Goal: Transaction & Acquisition: Purchase product/service

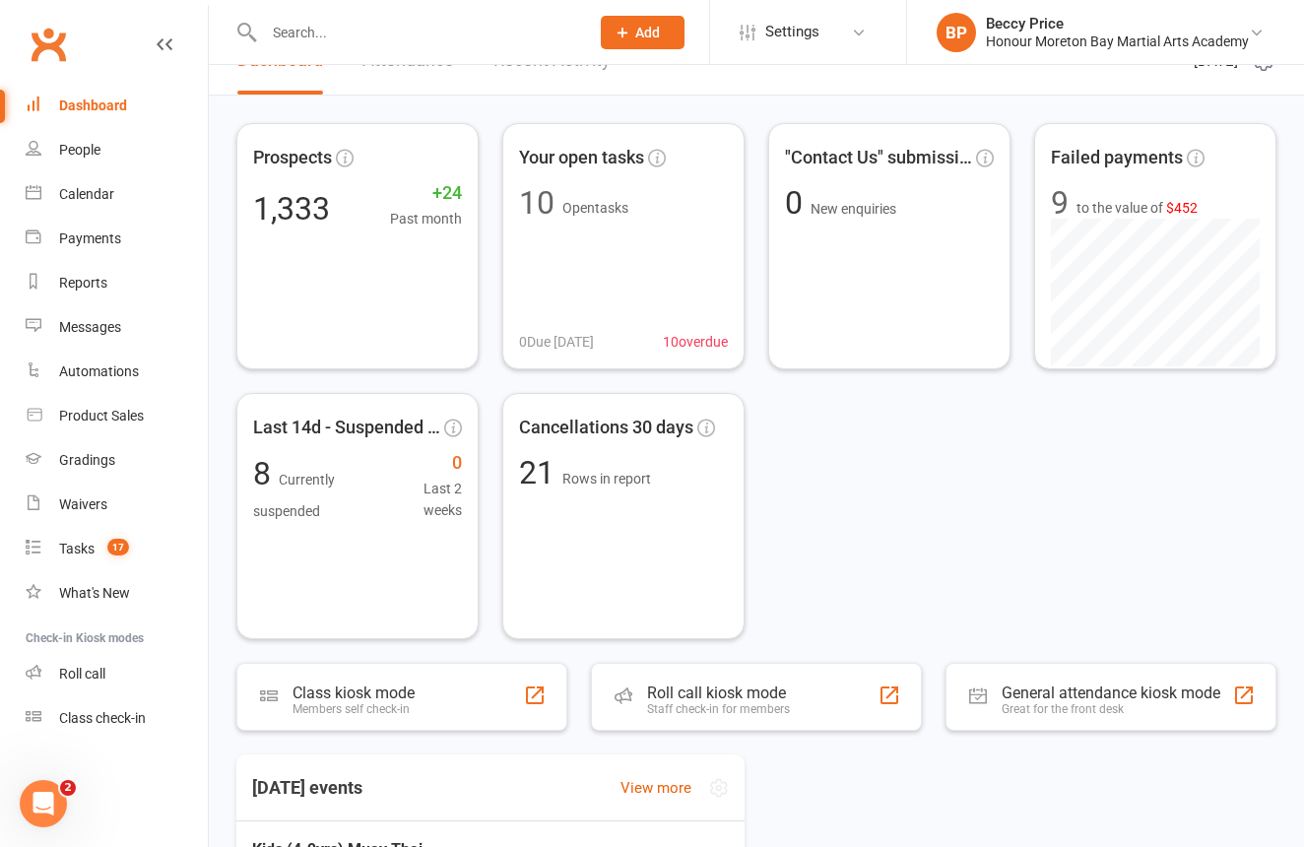
scroll to position [35, 0]
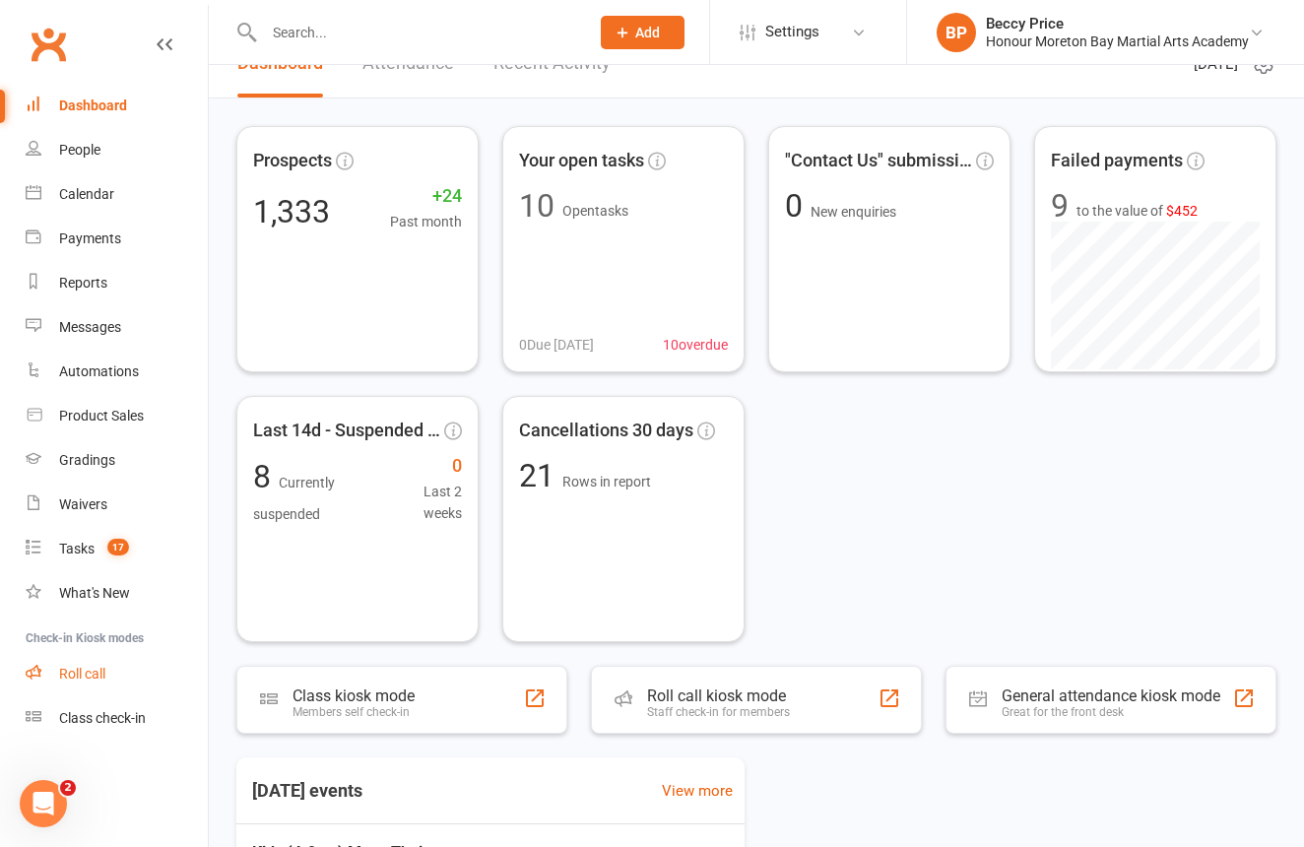
drag, startPoint x: 93, startPoint y: 673, endPoint x: 85, endPoint y: 663, distance: 12.6
click at [95, 671] on div "Roll call" at bounding box center [82, 674] width 46 height 16
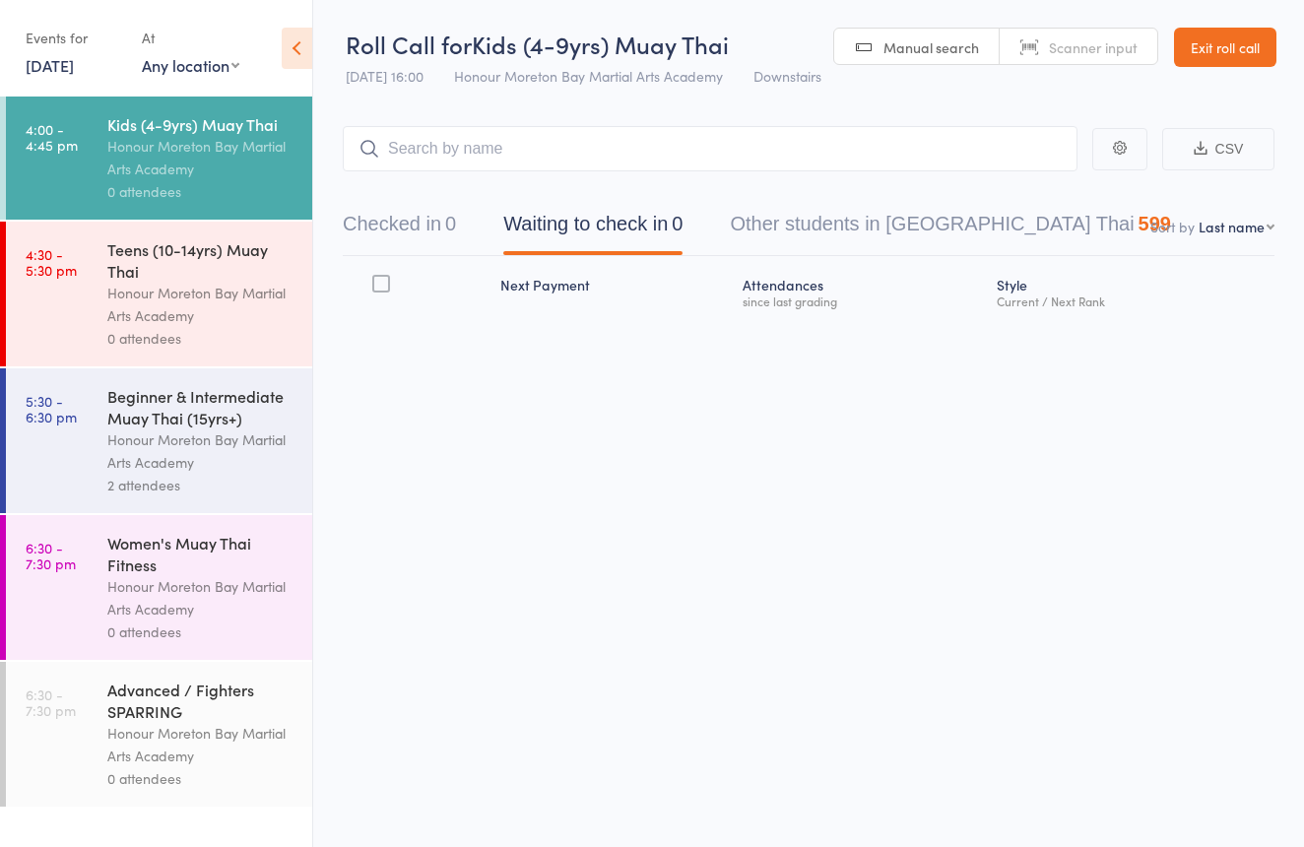
click at [209, 306] on div "Honour Moreton Bay Martial Arts Academy" at bounding box center [201, 304] width 188 height 45
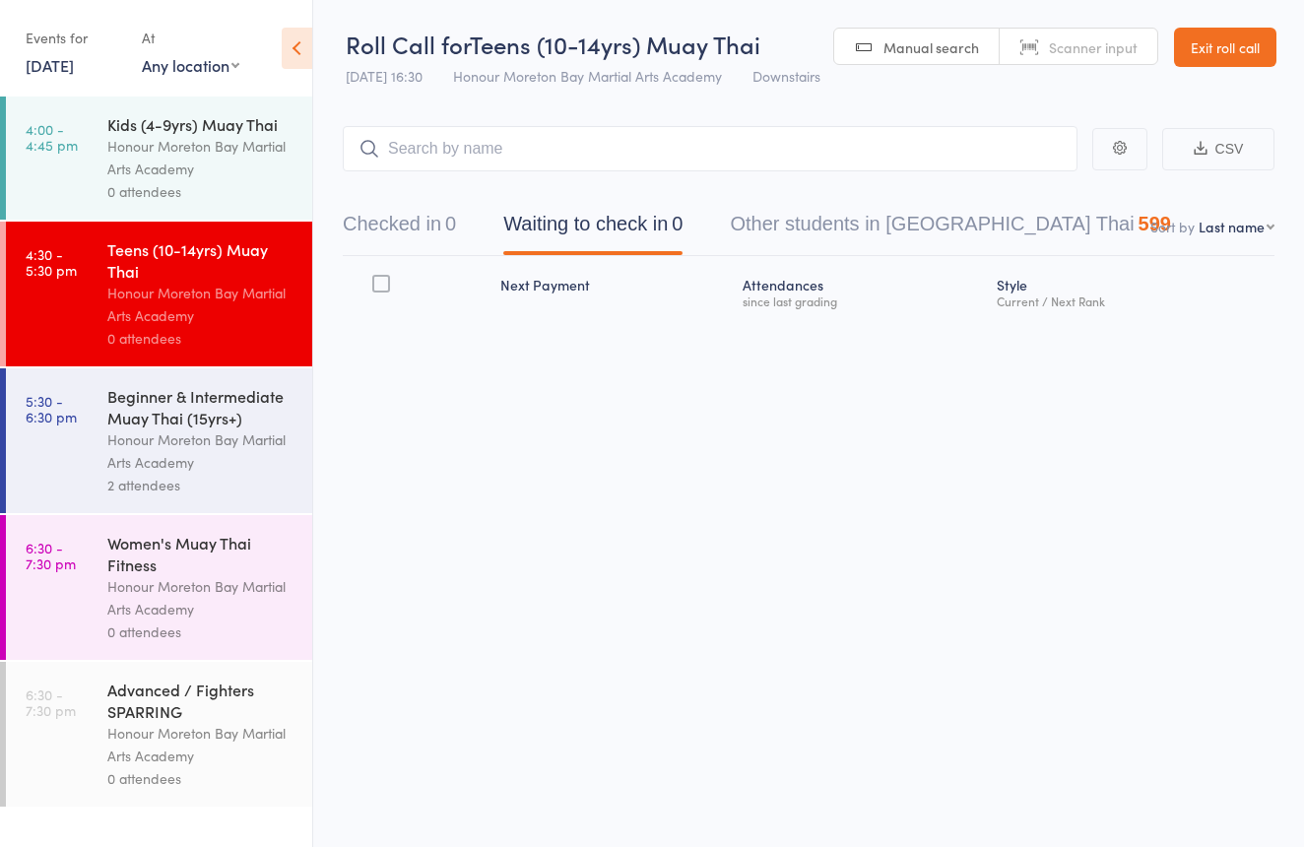
click at [294, 150] on div "Honour Moreton Bay Martial Arts Academy" at bounding box center [201, 157] width 188 height 45
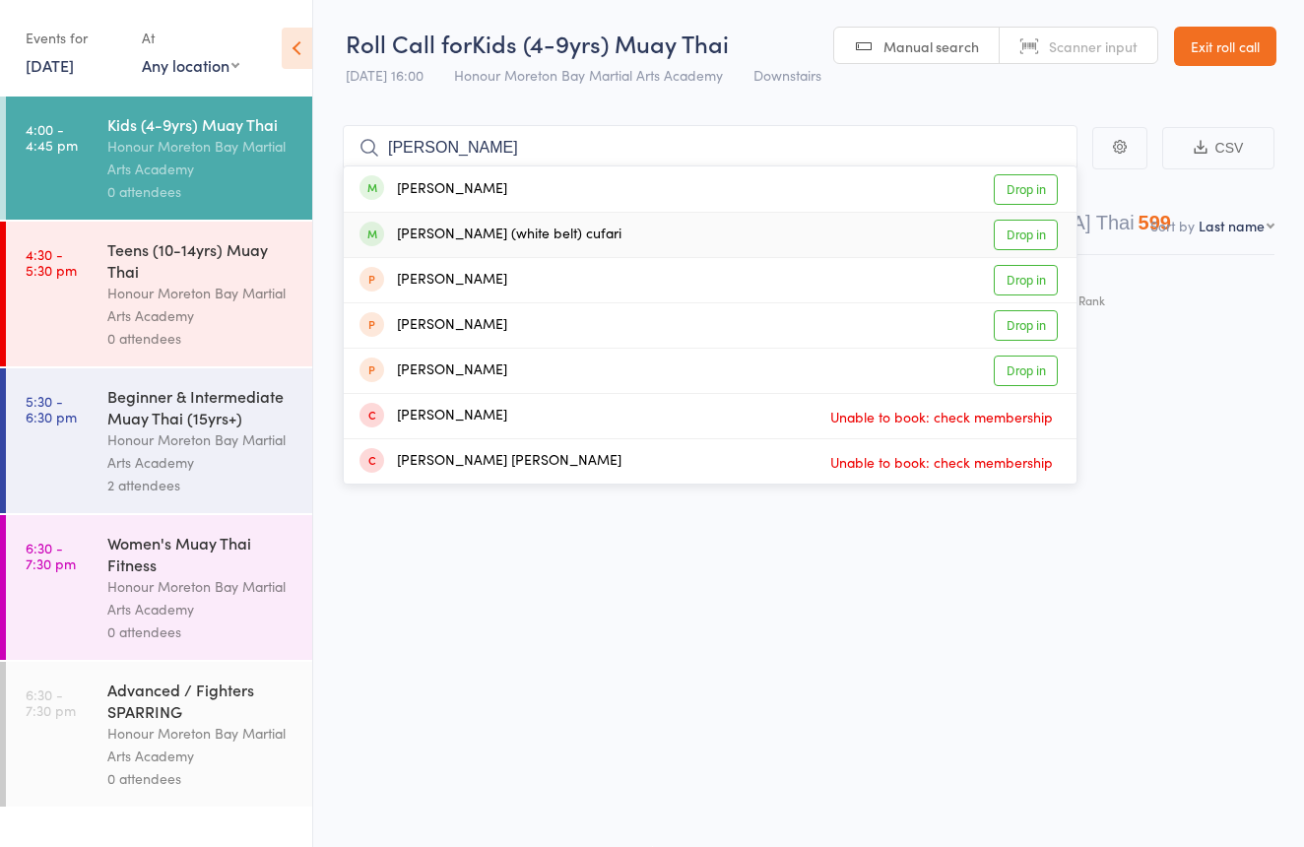
scroll to position [12, 0]
type input "[PERSON_NAME]"
click at [569, 236] on div "[PERSON_NAME] (white belt) cufari Drop in" at bounding box center [710, 235] width 733 height 44
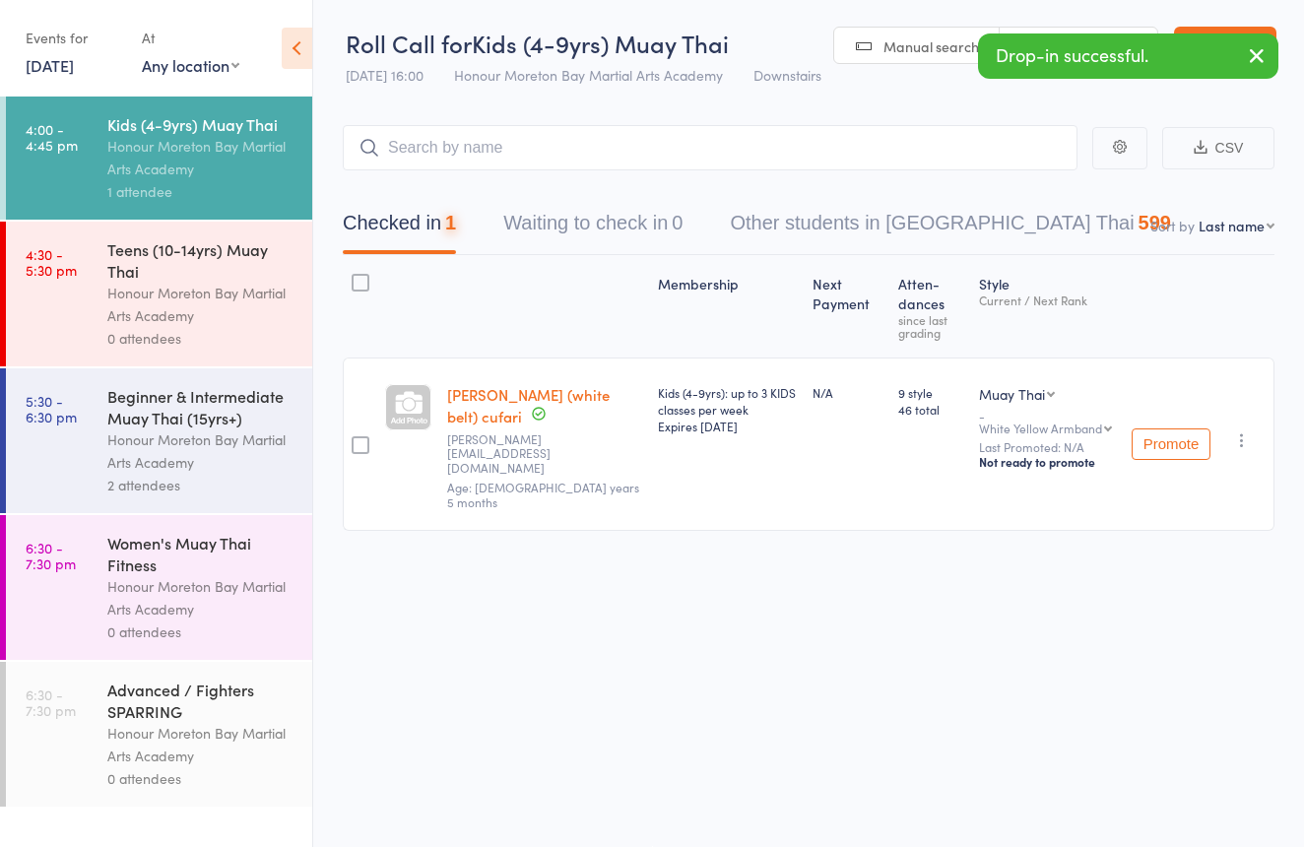
drag, startPoint x: 183, startPoint y: 246, endPoint x: 217, endPoint y: 225, distance: 39.9
click at [183, 246] on div "Teens (10-14yrs) Muay Thai" at bounding box center [201, 259] width 188 height 43
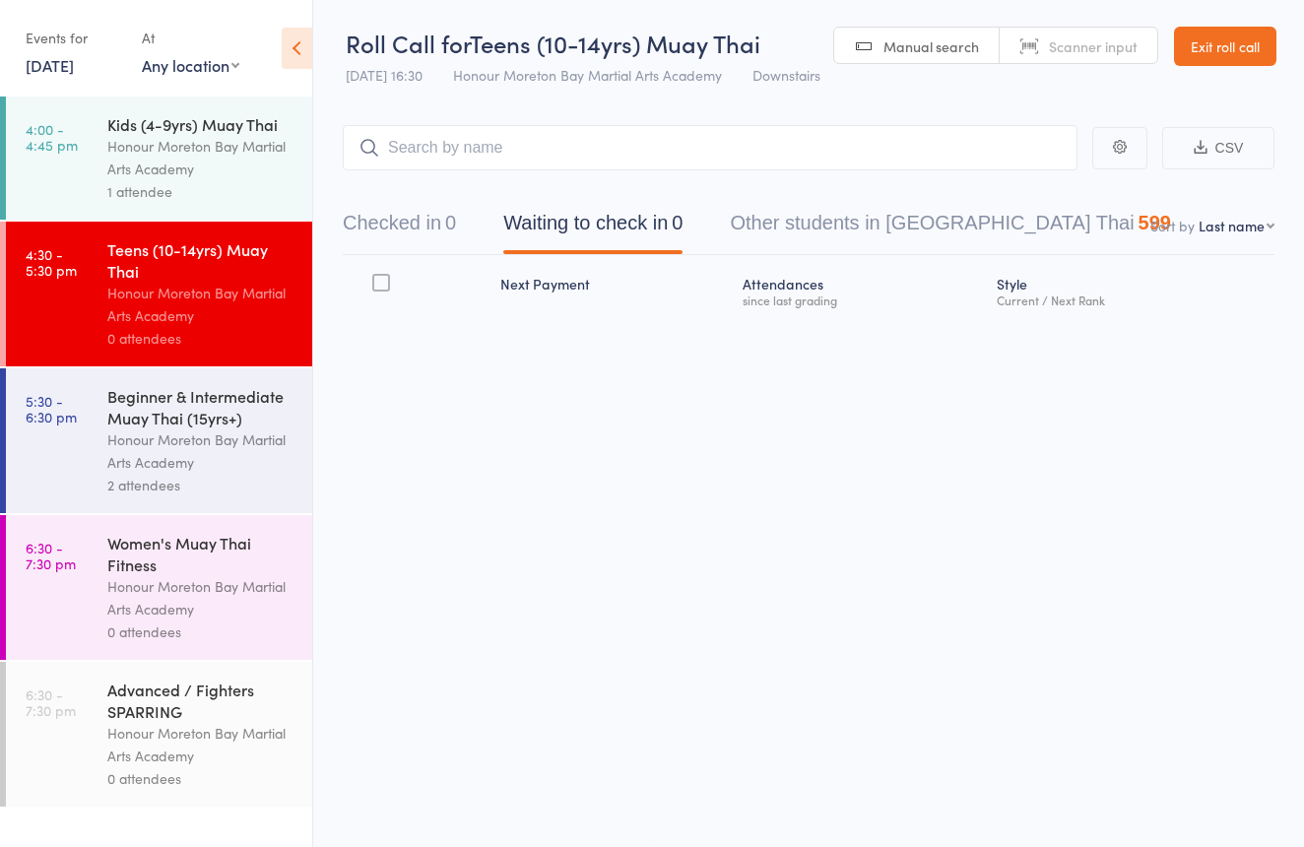
click at [1237, 28] on link "Exit roll call" at bounding box center [1225, 46] width 102 height 39
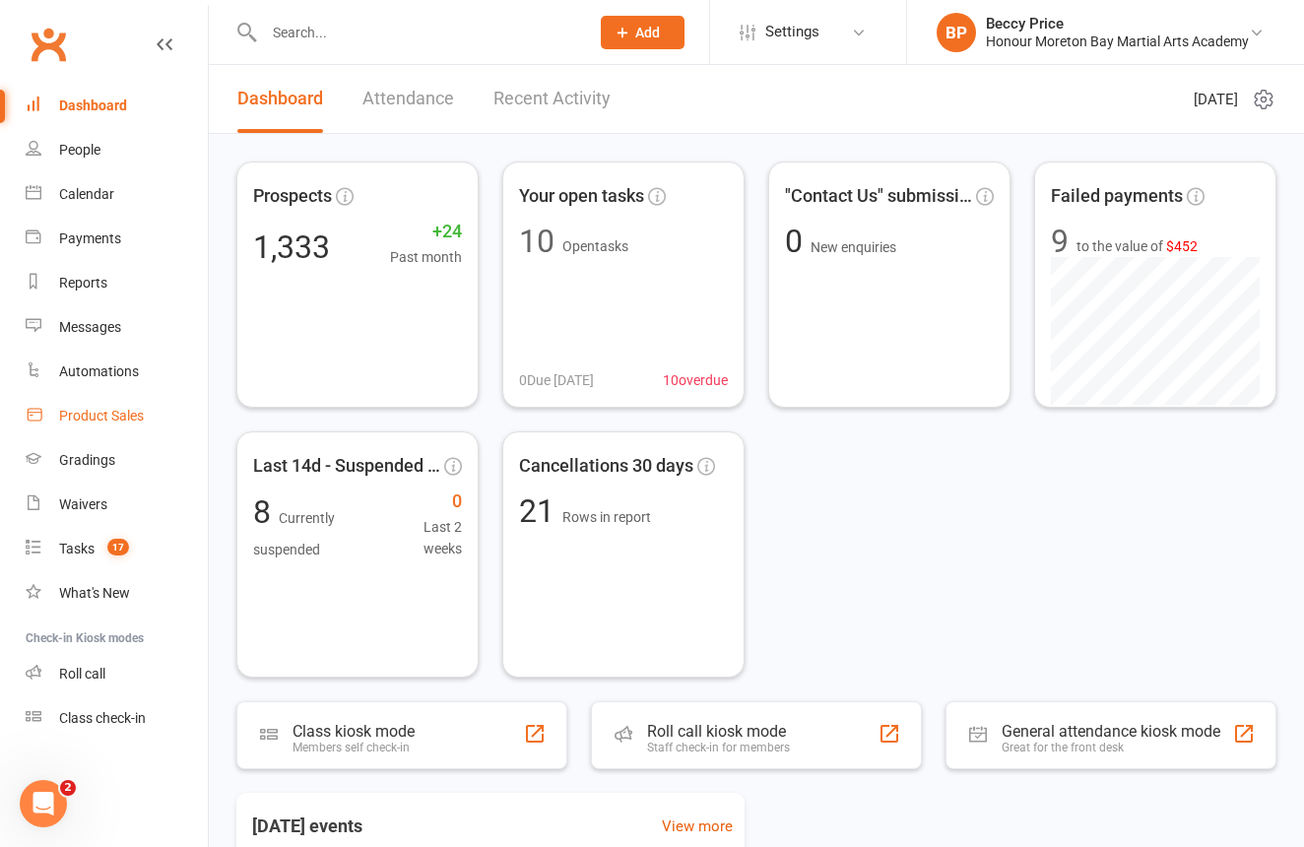
click at [104, 423] on link "Product Sales" at bounding box center [117, 416] width 182 height 44
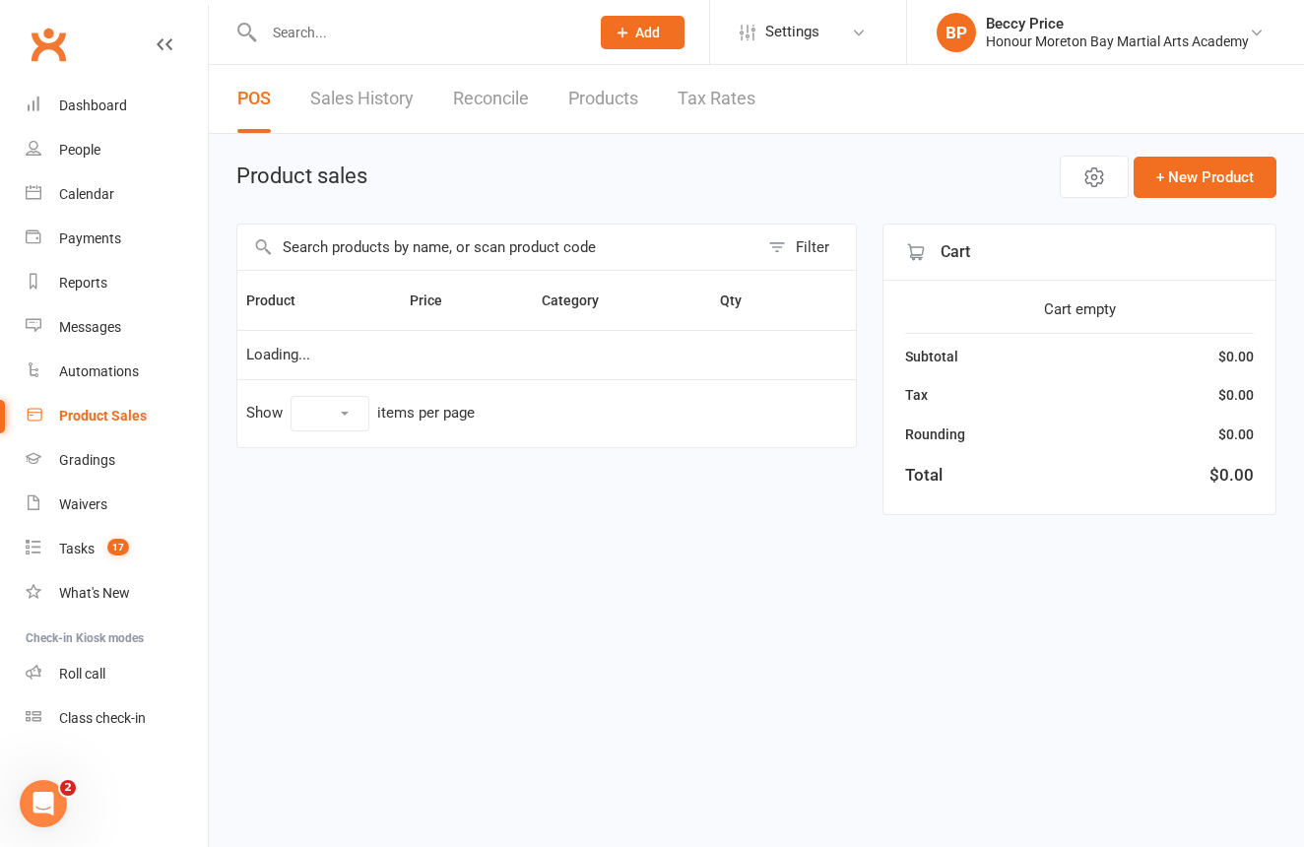
select select "10"
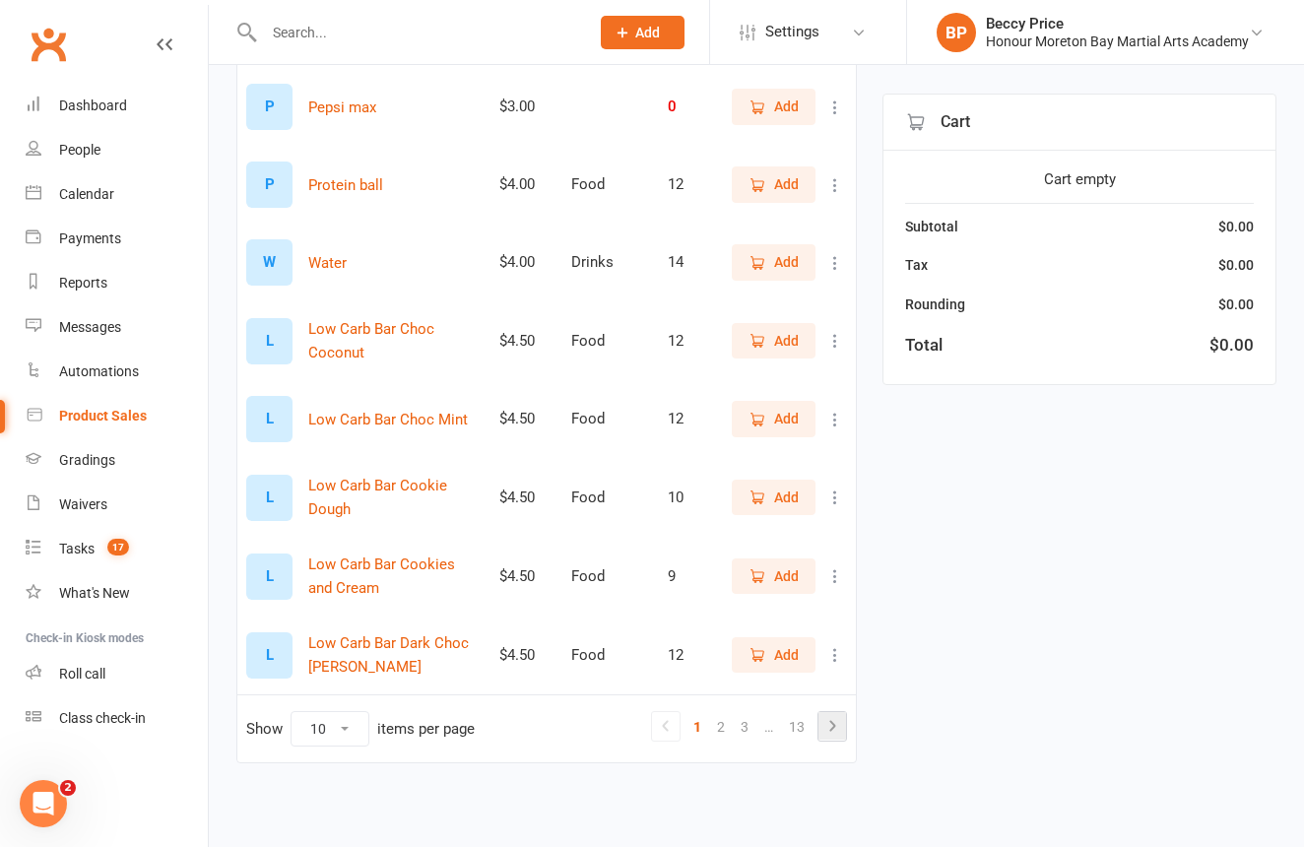
scroll to position [435, 0]
click at [792, 718] on link "13" at bounding box center [797, 727] width 32 height 28
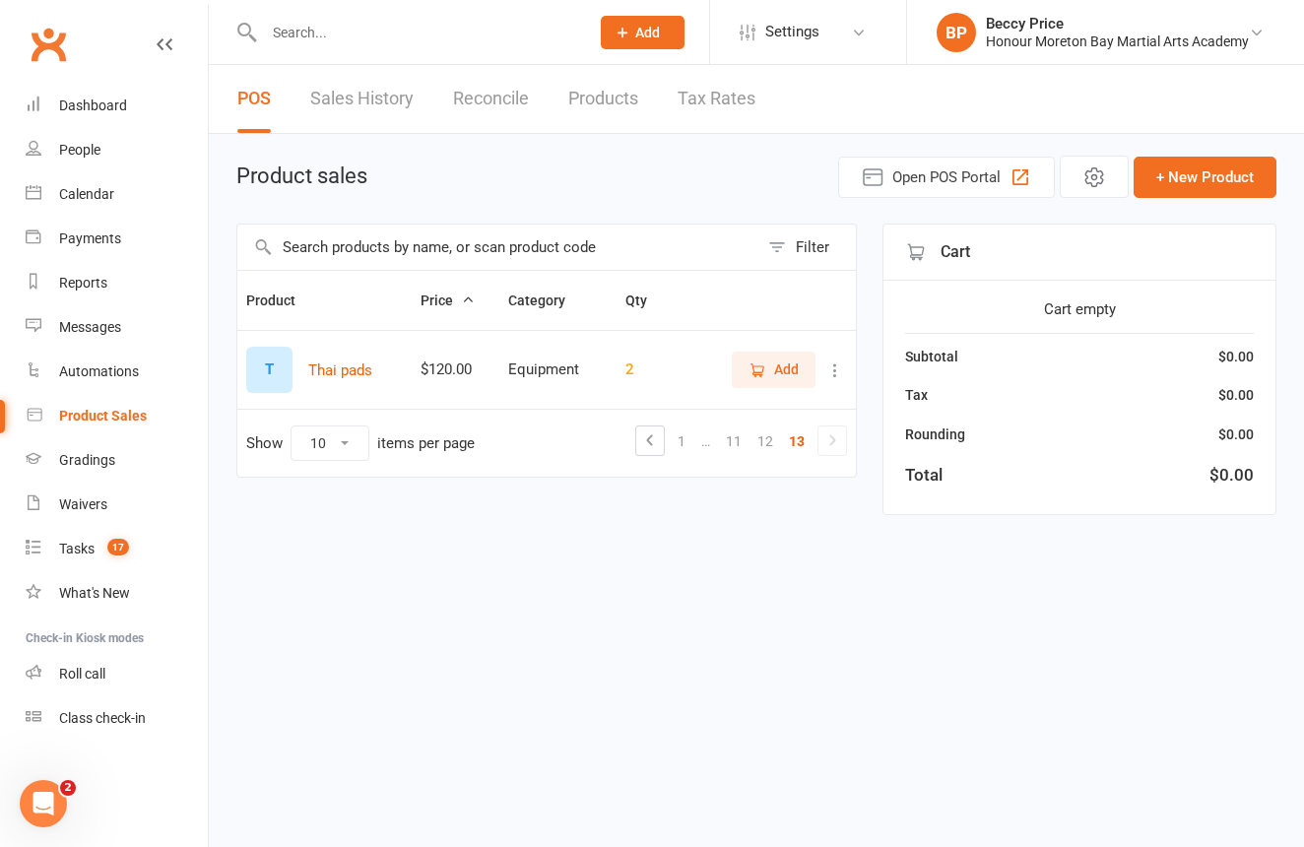
scroll to position [0, 0]
click at [773, 444] on link "12" at bounding box center [765, 441] width 32 height 28
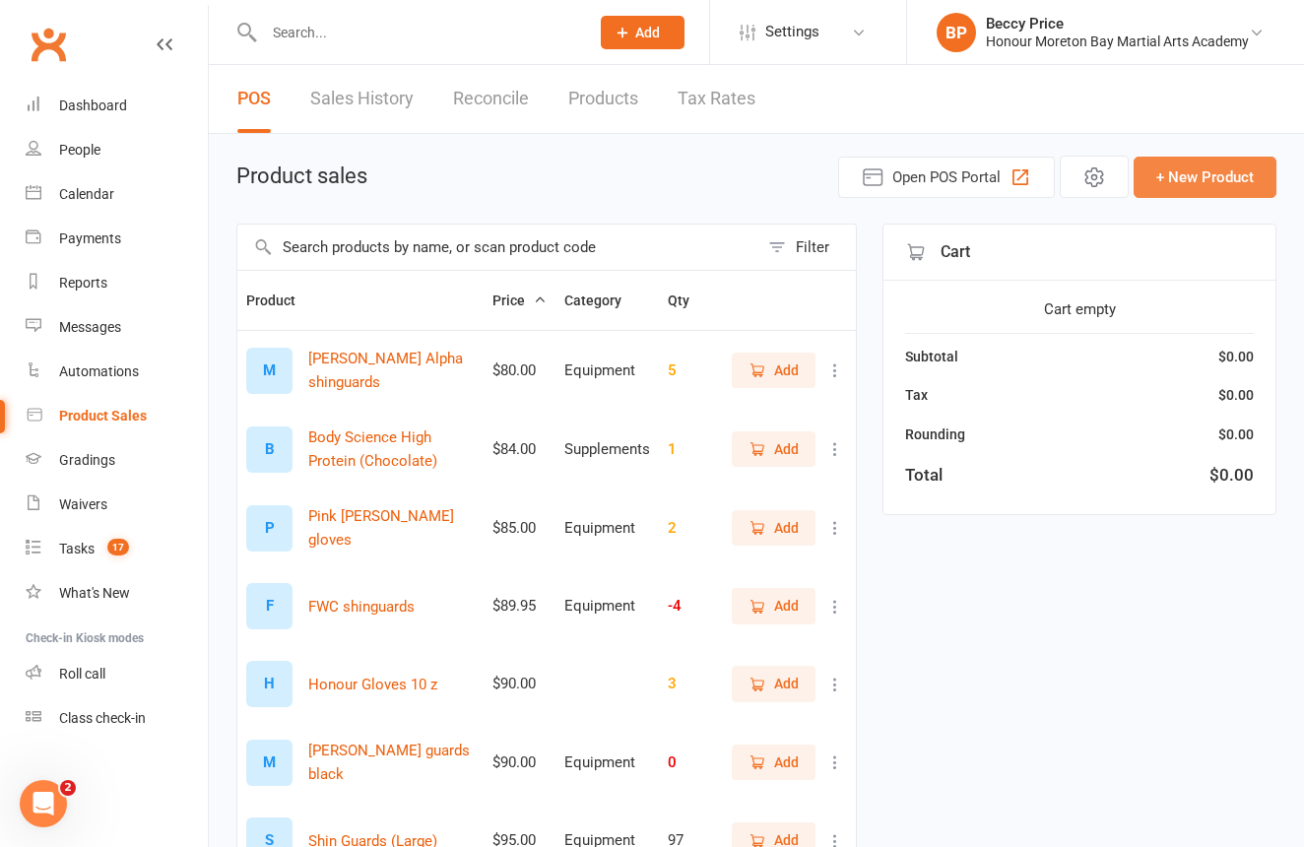
click at [1190, 164] on button "+ New Product" at bounding box center [1204, 177] width 143 height 41
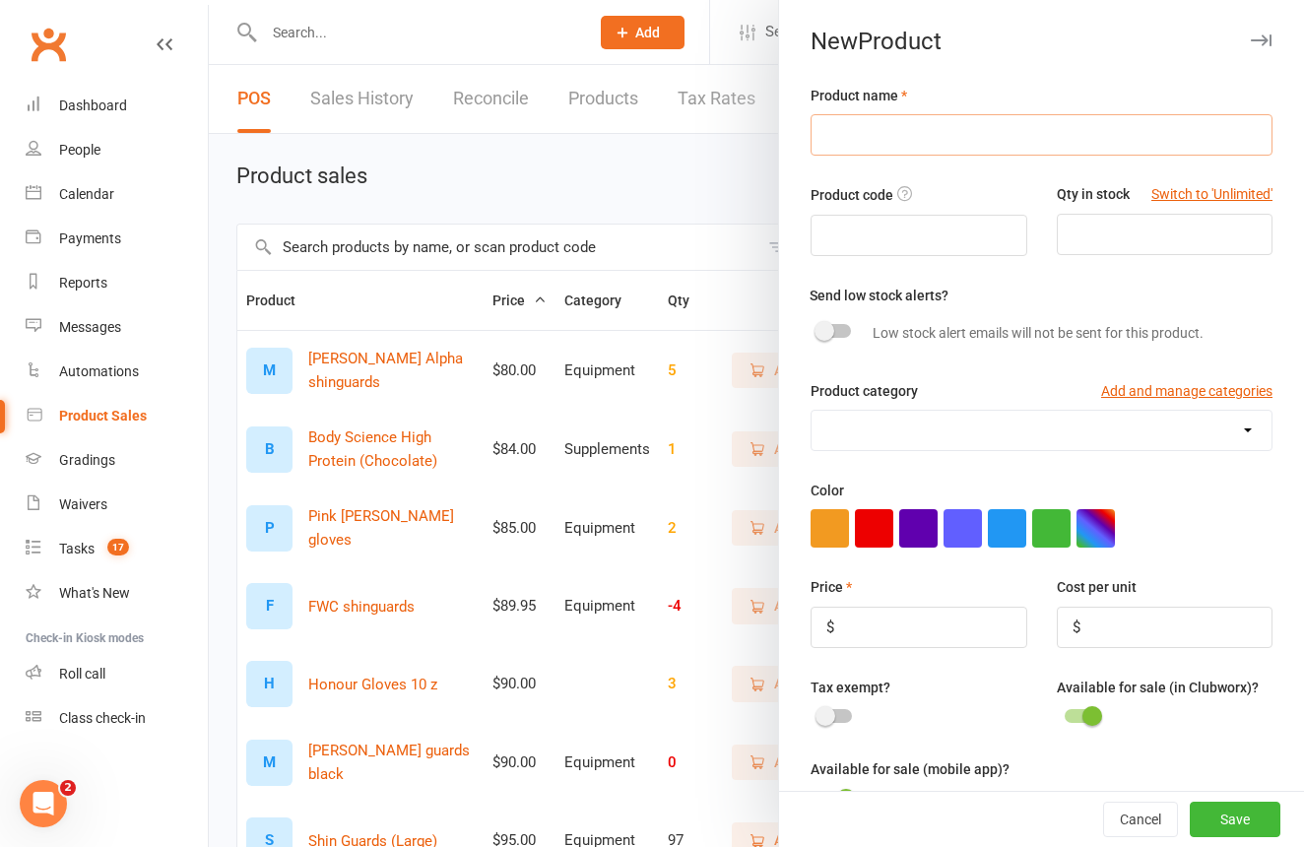
click at [945, 147] on input "text" at bounding box center [1041, 134] width 462 height 41
type input "Honour Jumpers"
click at [1163, 224] on input "number" at bounding box center [1165, 234] width 216 height 41
type input "3"
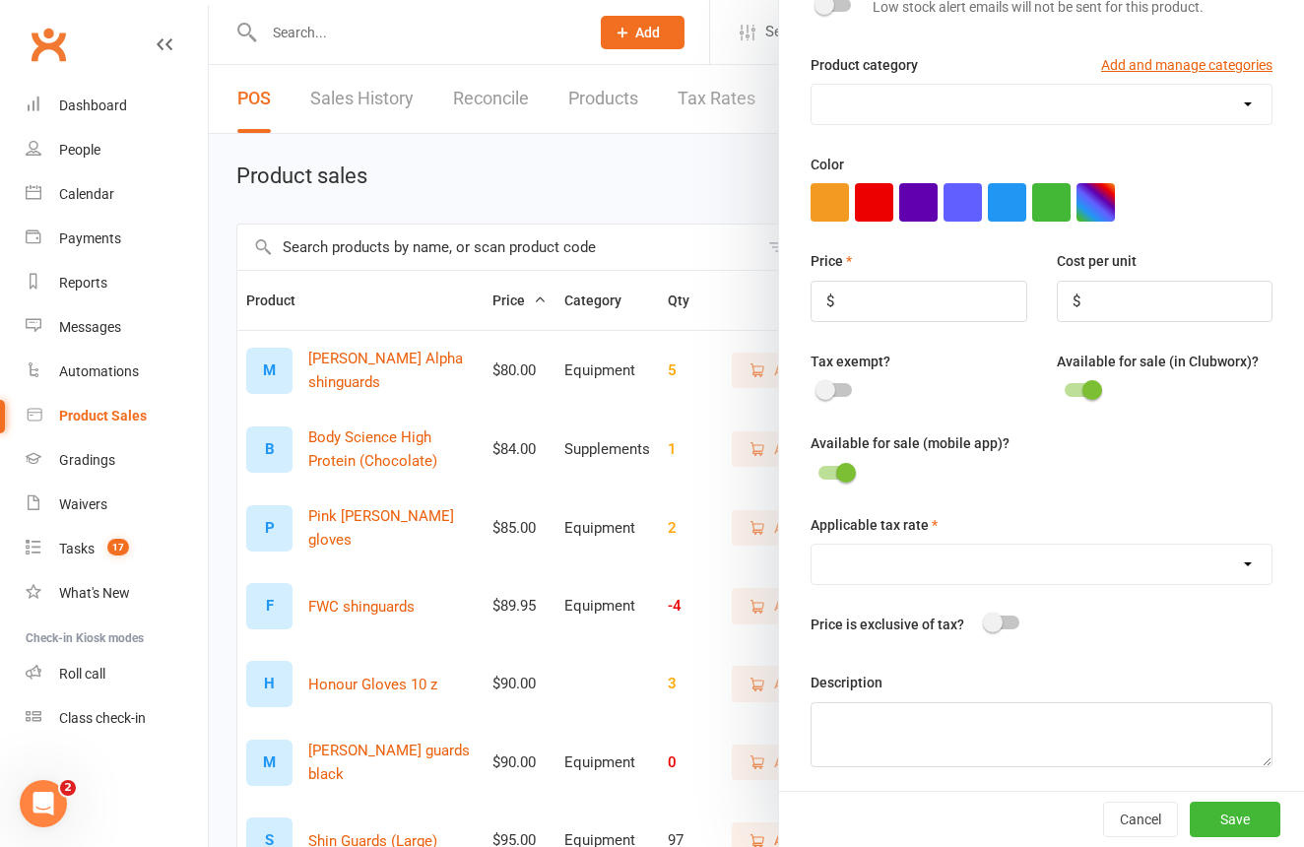
scroll to position [325, 0]
type input "25"
click at [956, 327] on div "Price $ Cost per unit $" at bounding box center [1041, 299] width 491 height 99
click at [950, 306] on input "number" at bounding box center [918, 302] width 216 height 41
type input "109.95"
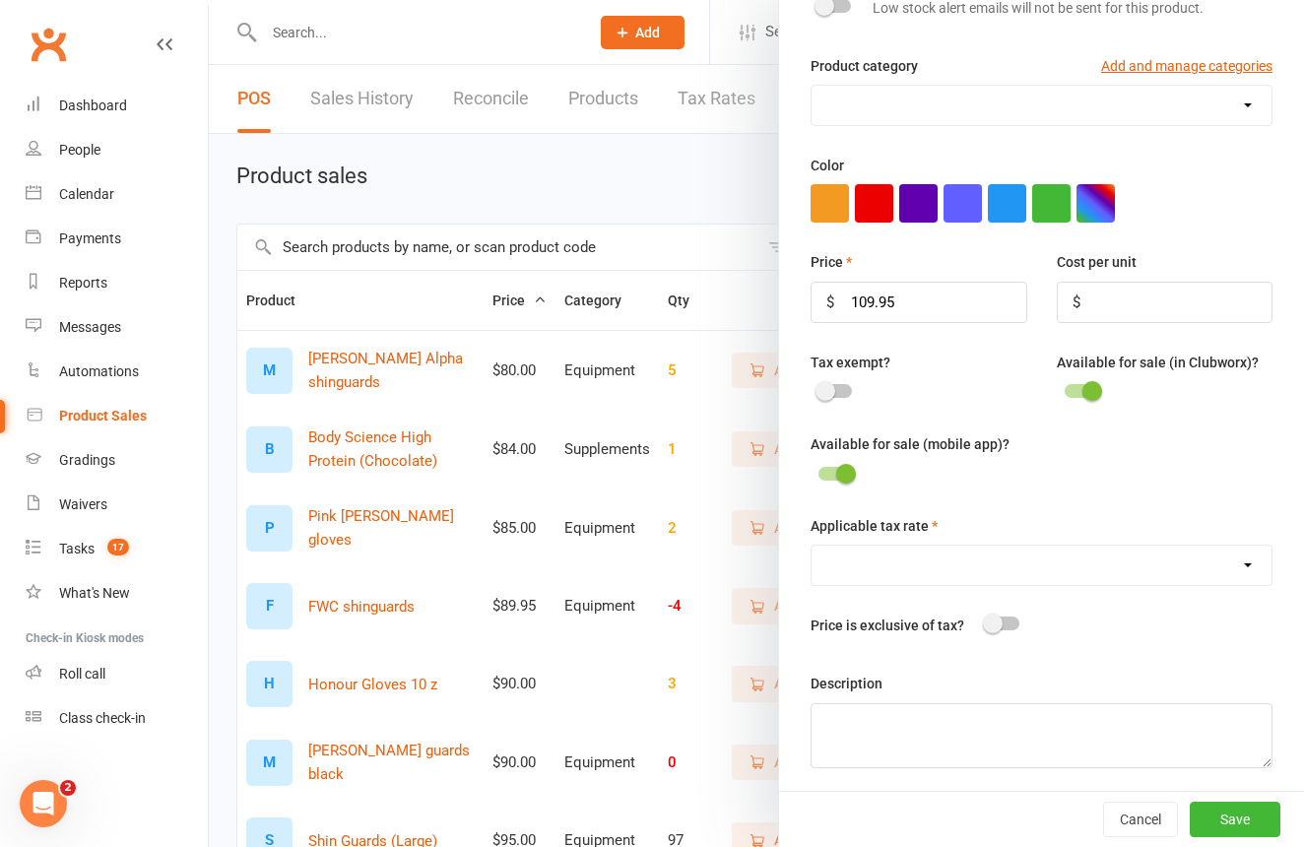
click at [831, 385] on span at bounding box center [825, 391] width 20 height 20
click at [818, 388] on input "checkbox" at bounding box center [818, 388] width 0 height 0
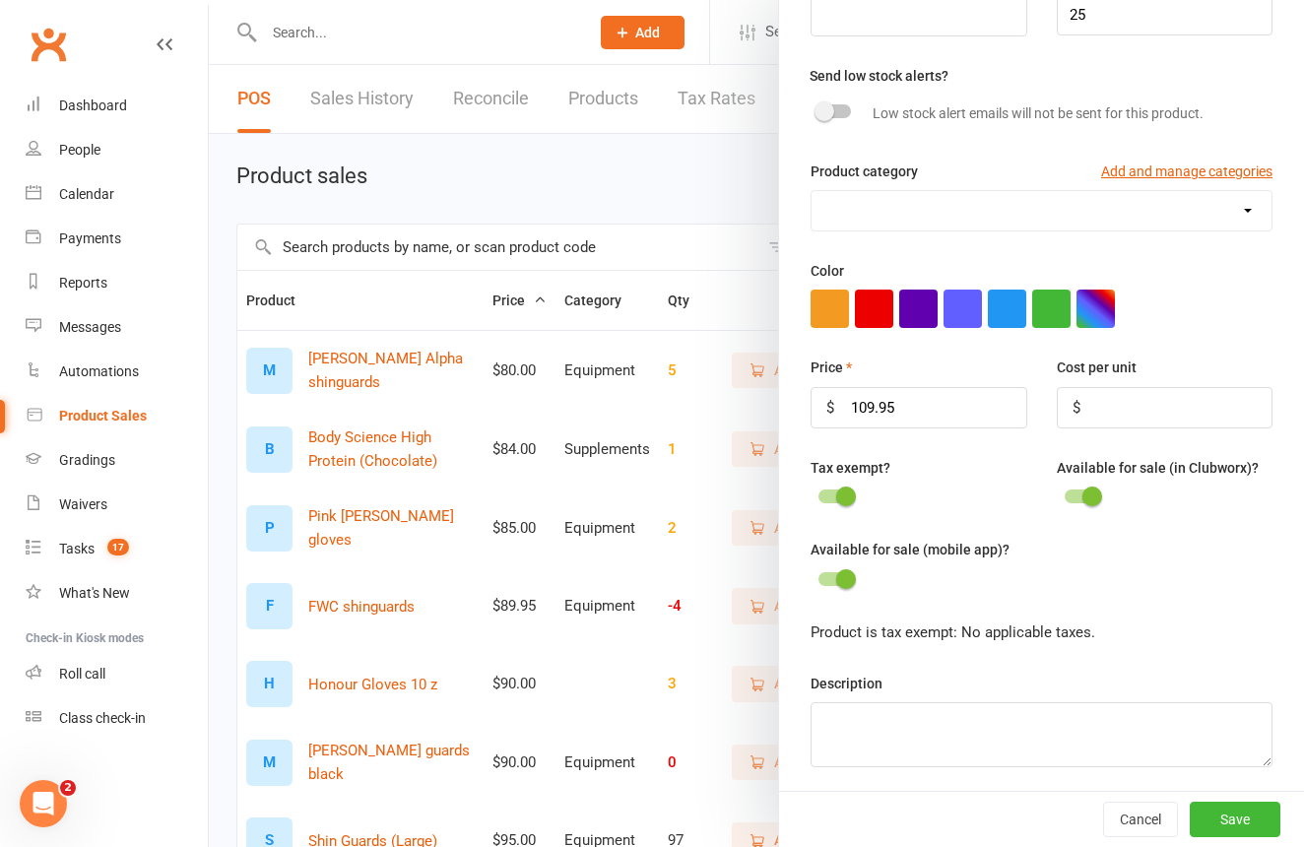
select select "3206"
click at [1268, 828] on button "Save" at bounding box center [1234, 819] width 91 height 35
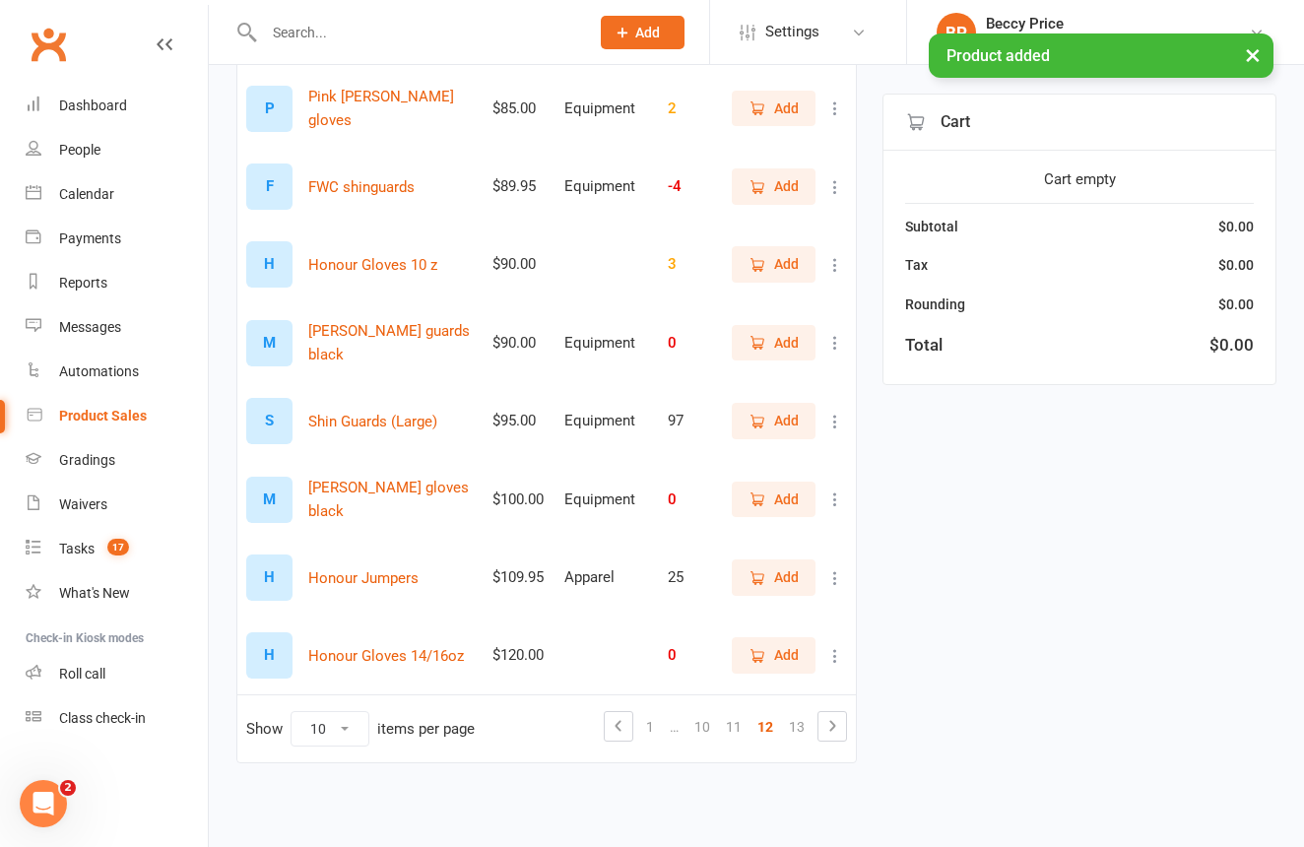
scroll to position [434, 0]
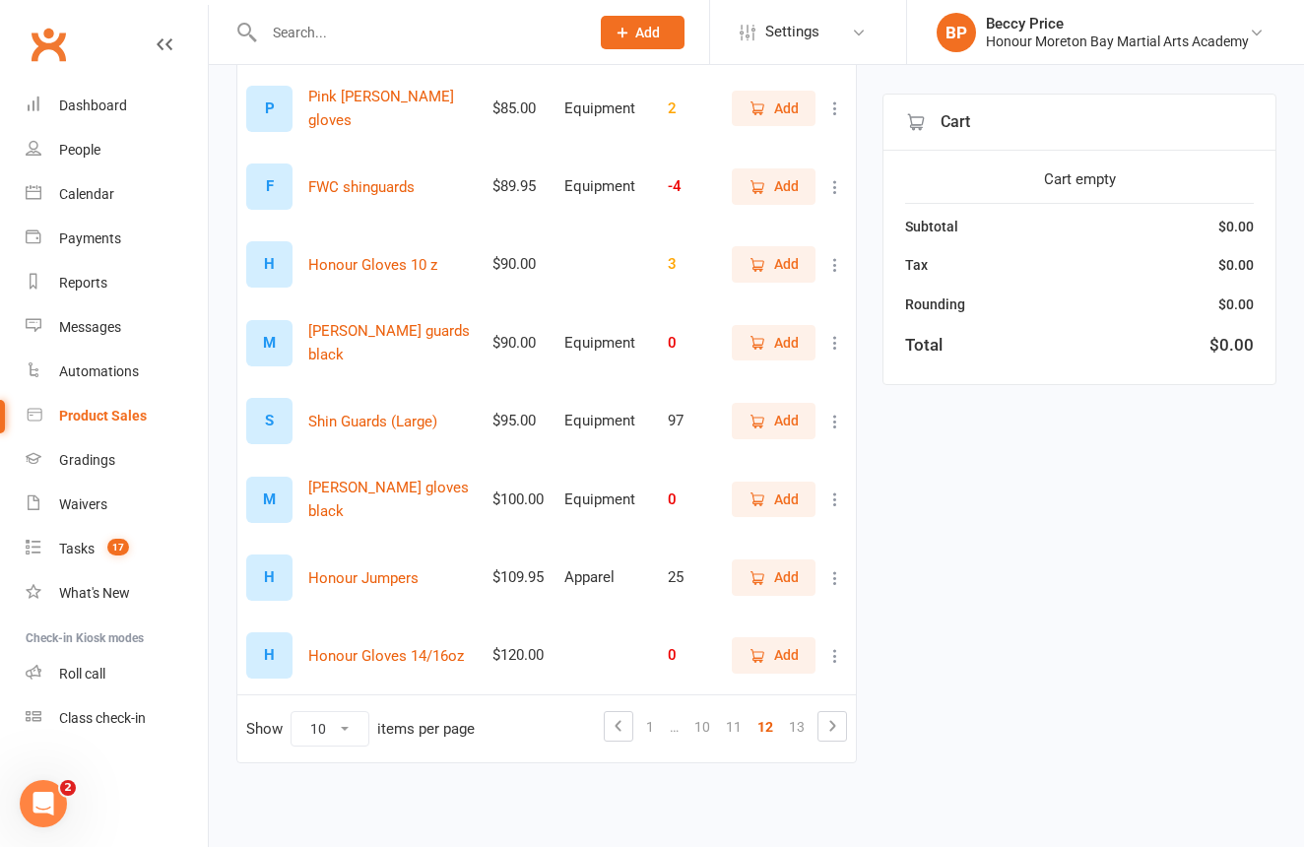
click at [780, 566] on span "Add" at bounding box center [786, 577] width 25 height 22
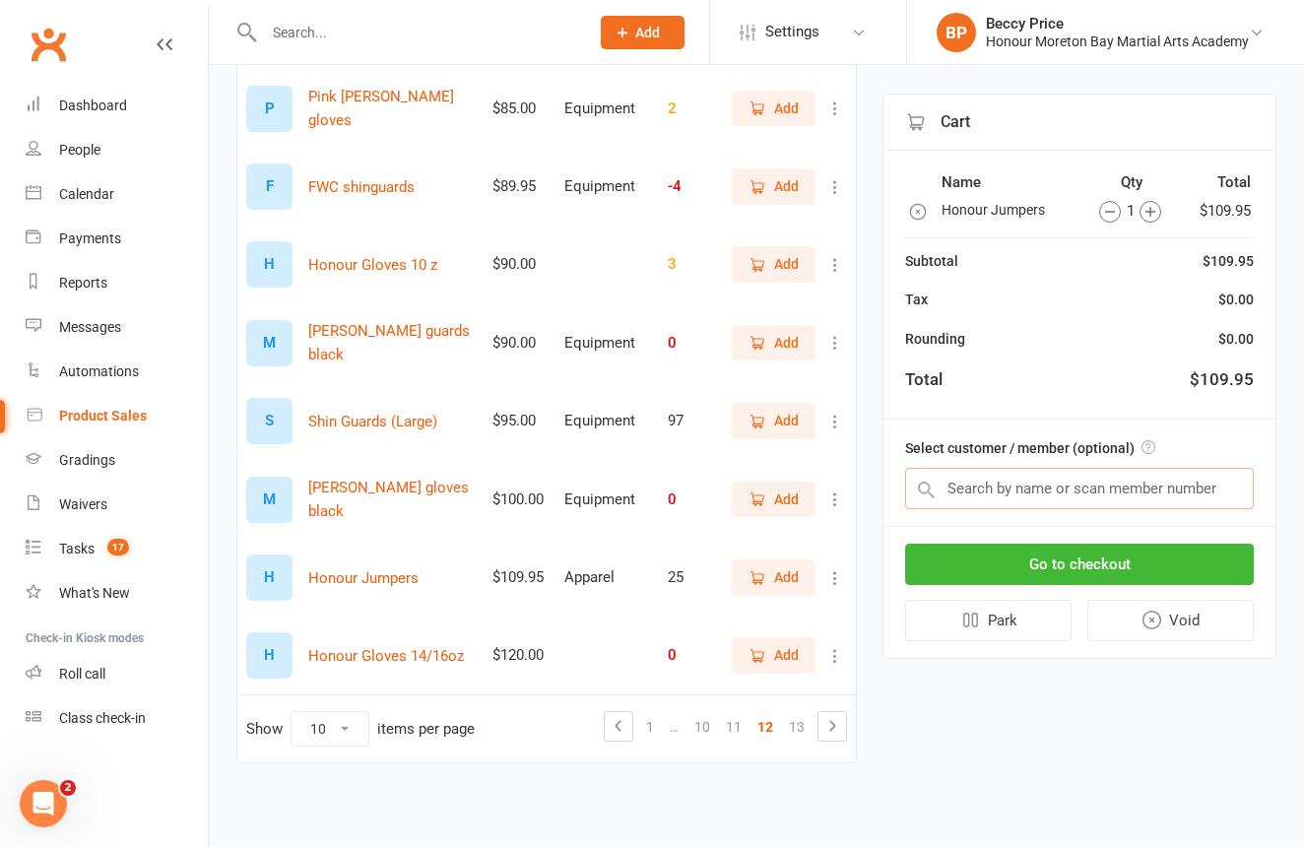
click at [1038, 488] on input "text" at bounding box center [1079, 488] width 349 height 41
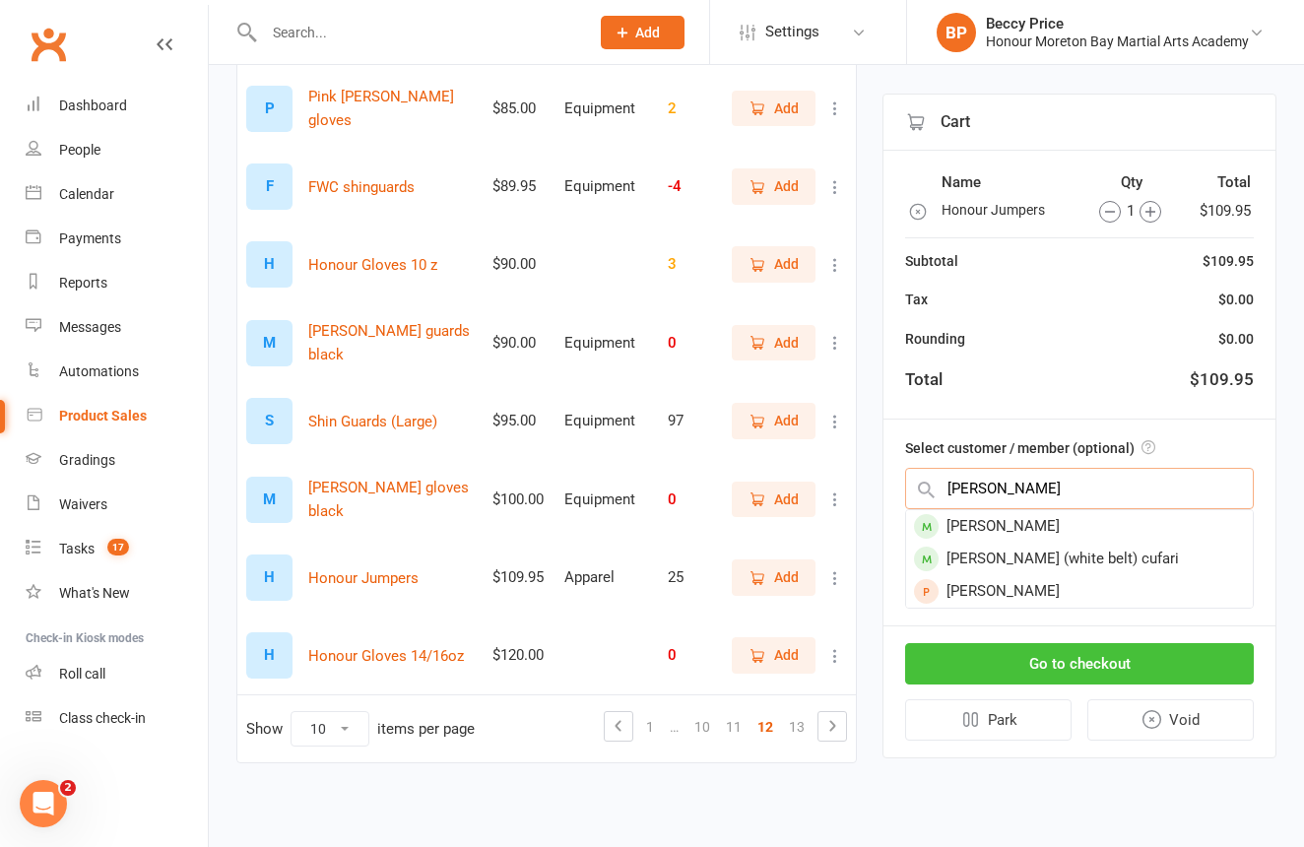
type input "pasquale"
click at [1069, 570] on div "[PERSON_NAME] (white belt) cufari" at bounding box center [1079, 559] width 347 height 32
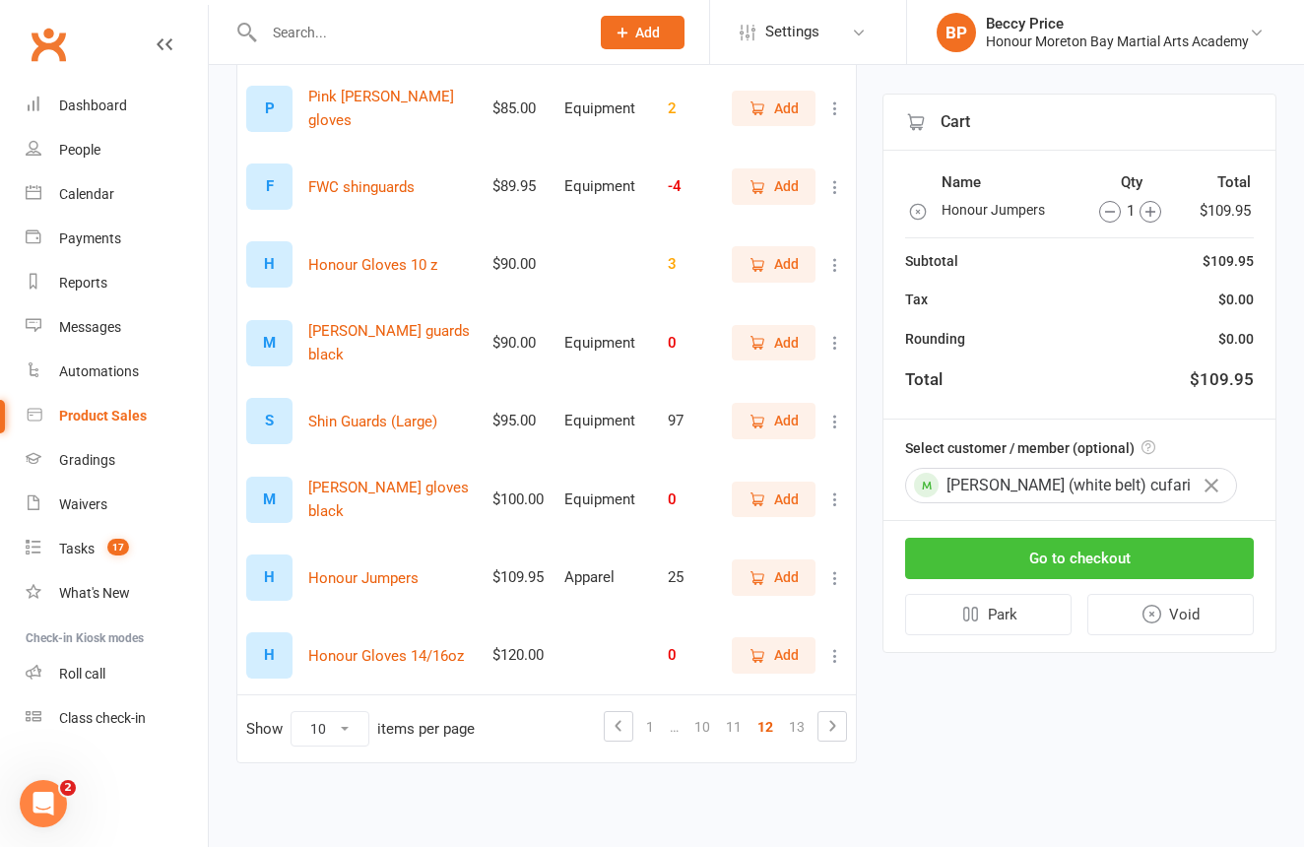
click at [1069, 566] on button "Go to checkout" at bounding box center [1079, 558] width 349 height 41
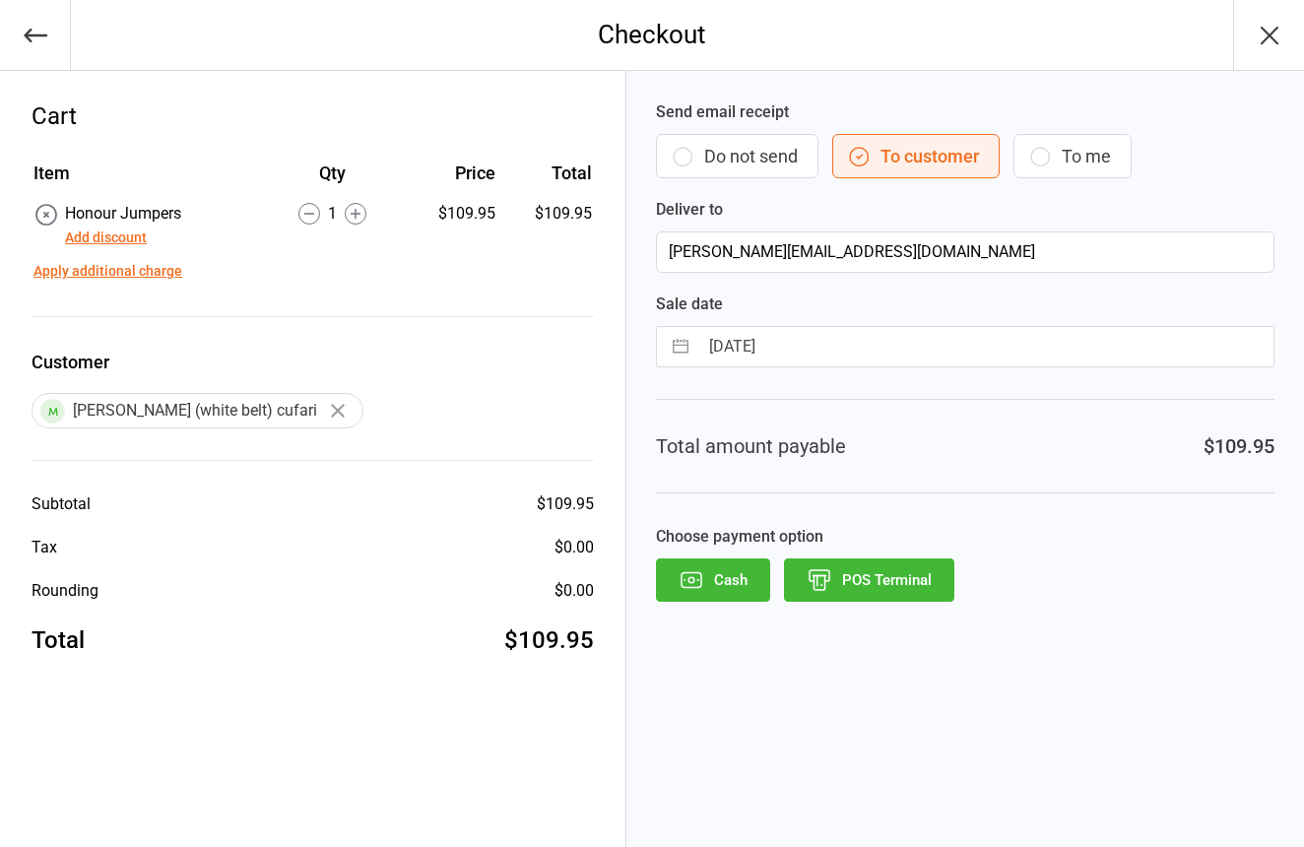
click at [762, 152] on button "Do not send" at bounding box center [737, 156] width 162 height 44
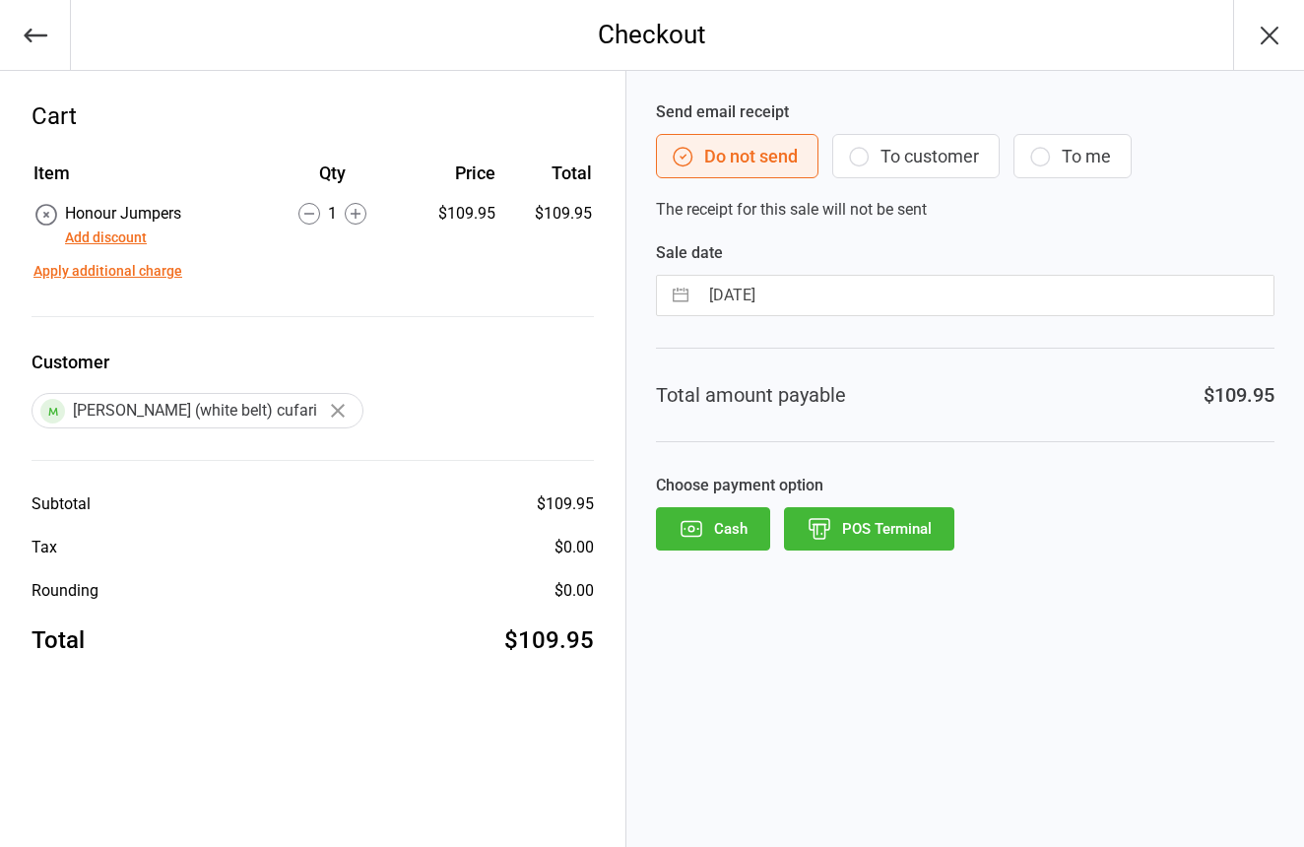
click at [711, 520] on button "Cash" at bounding box center [713, 528] width 114 height 43
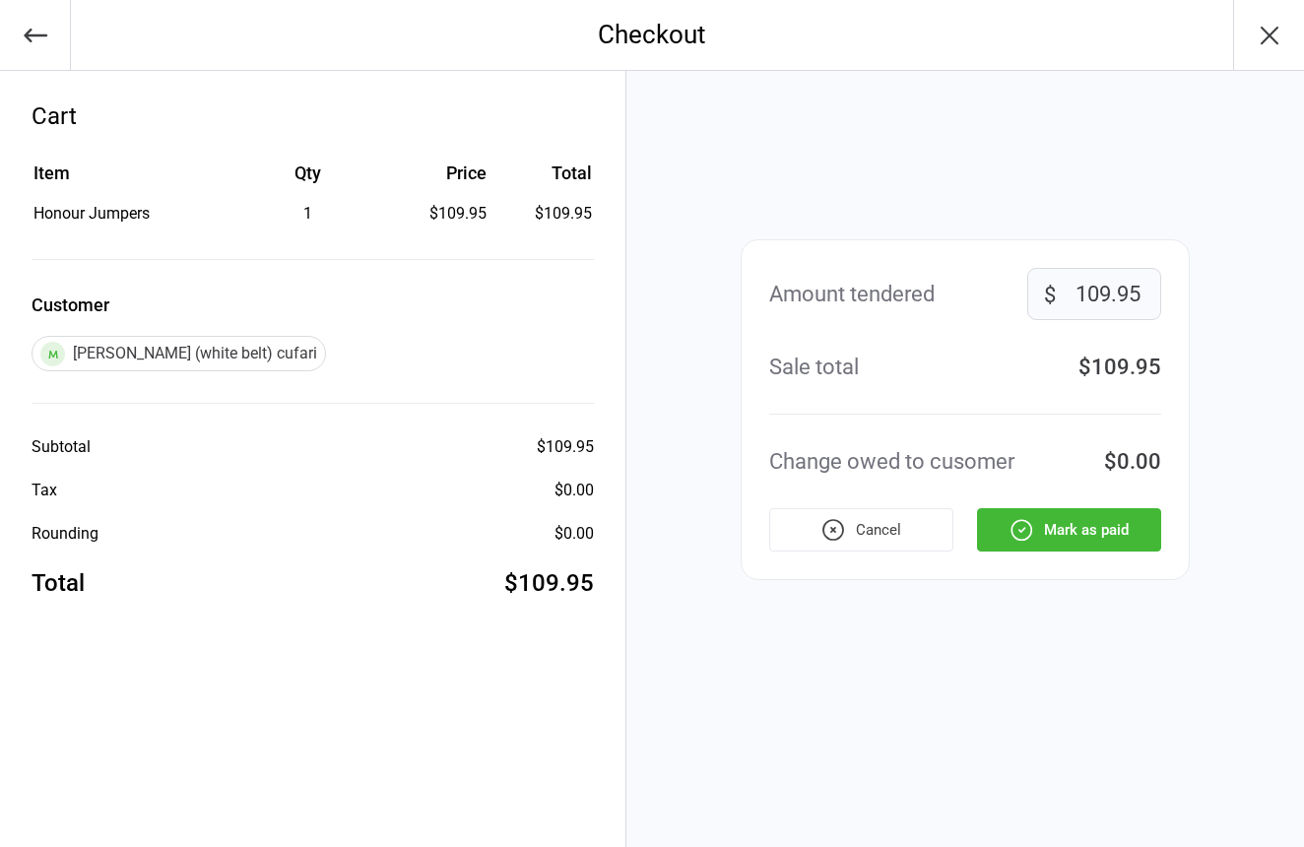
click at [1062, 530] on button "Mark as paid" at bounding box center [1069, 529] width 184 height 43
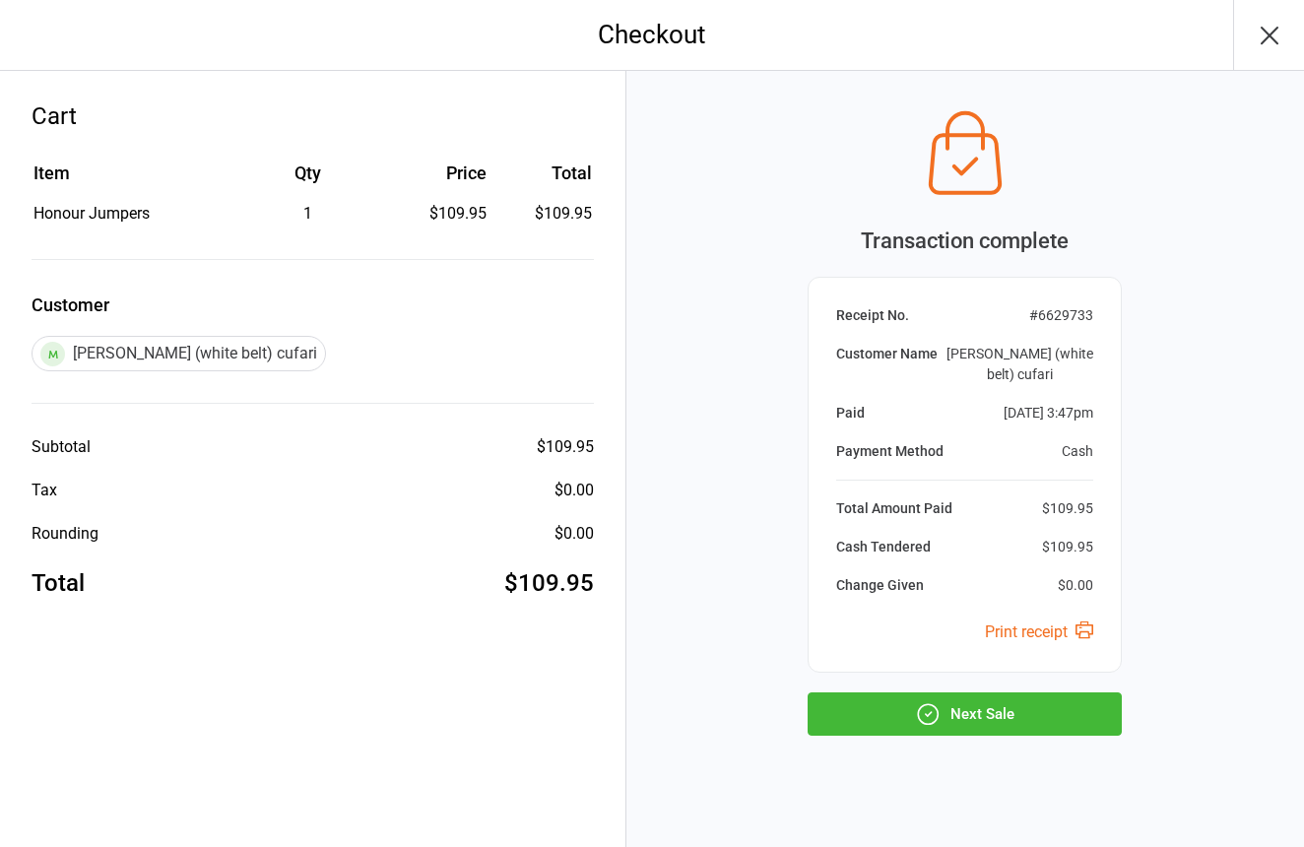
click at [1075, 700] on button "Next Sale" at bounding box center [964, 713] width 314 height 43
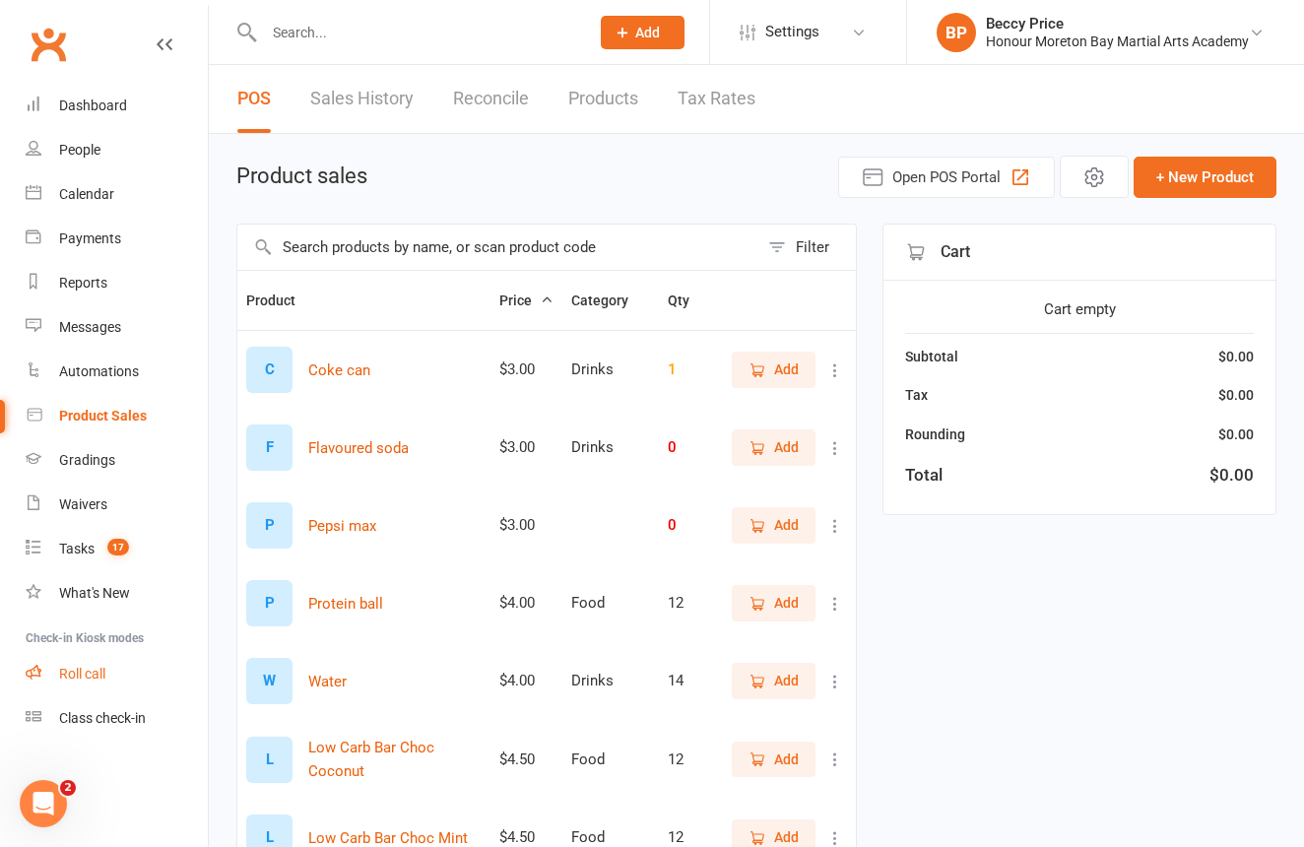
click at [79, 680] on div "Roll call" at bounding box center [82, 674] width 46 height 16
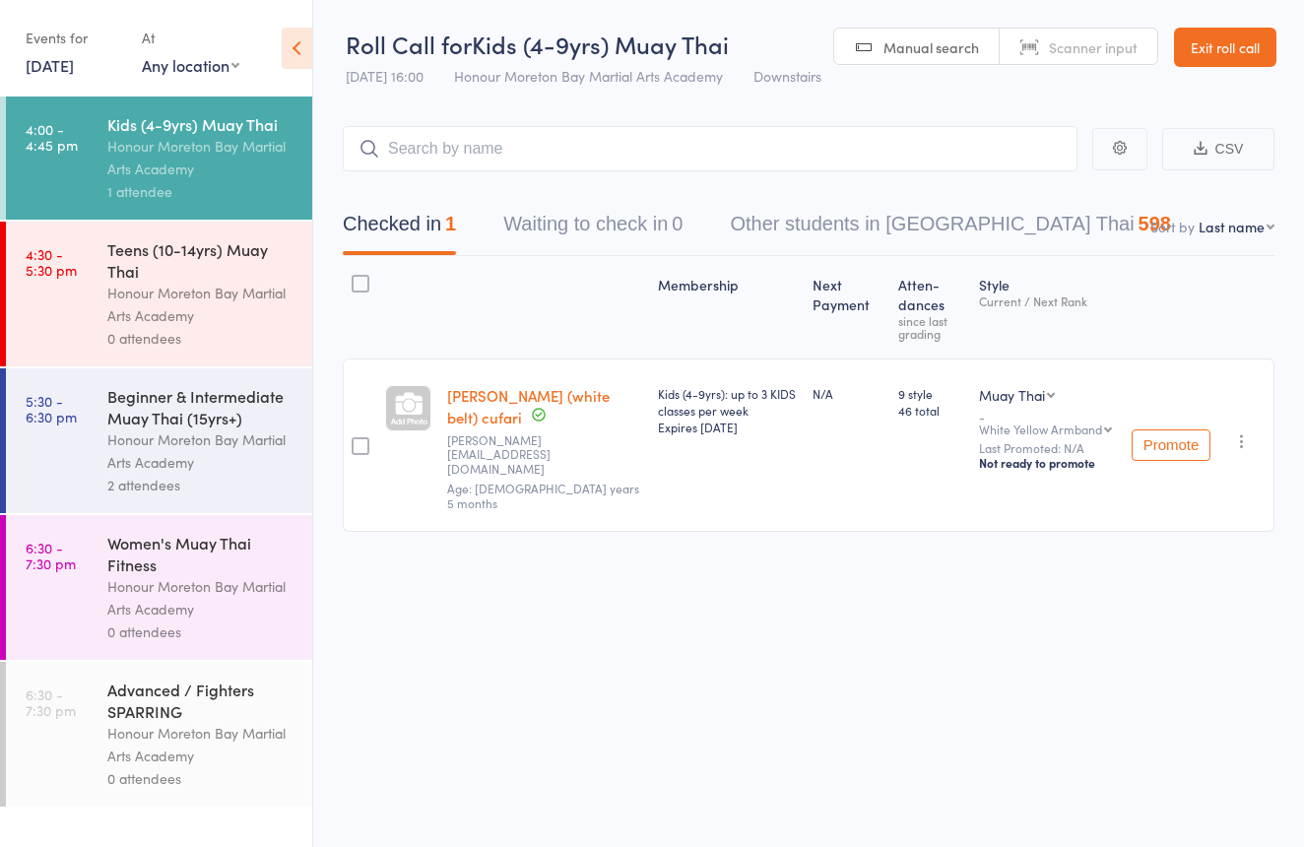
click at [167, 259] on div "Teens (10-14yrs) Muay Thai" at bounding box center [201, 259] width 188 height 43
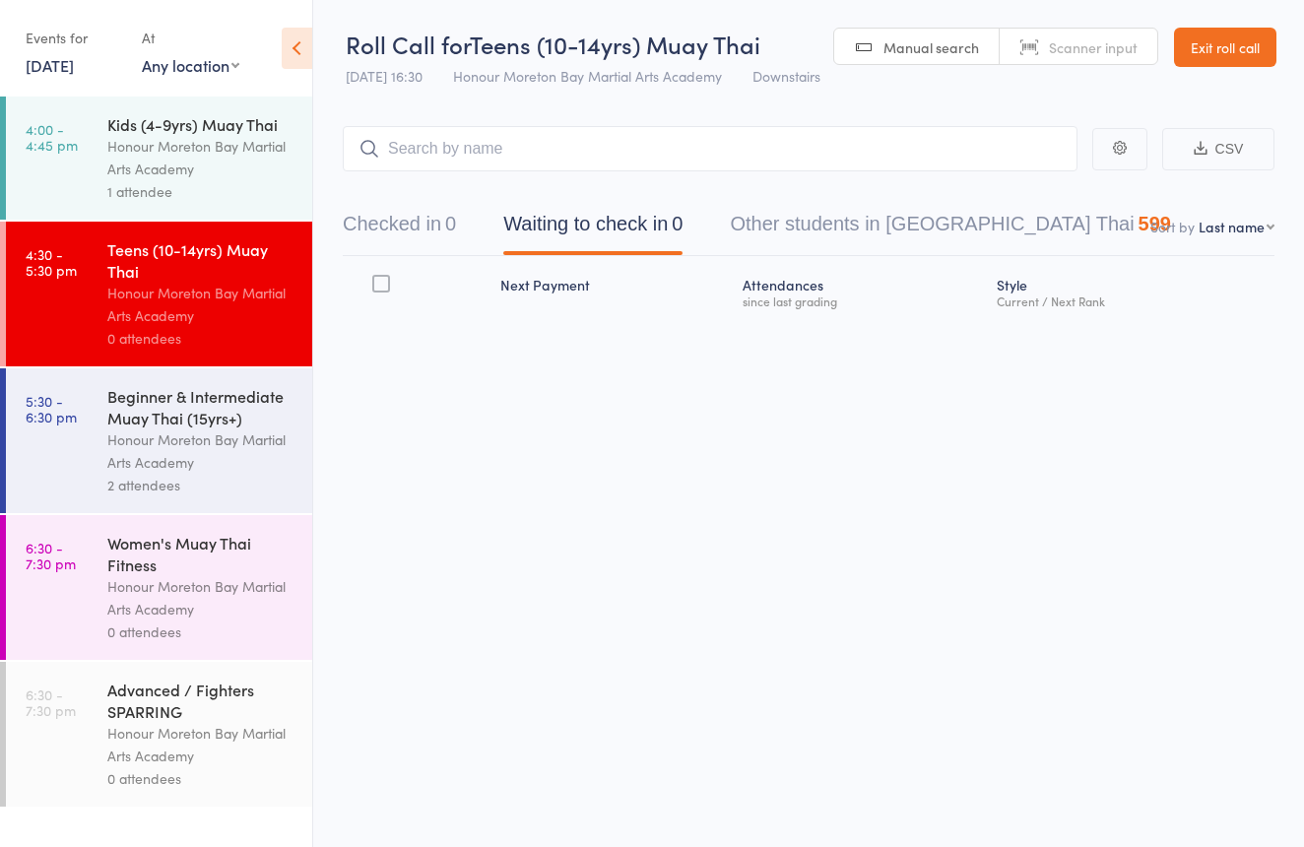
click at [225, 129] on div "Kids (4-9yrs) Muay Thai" at bounding box center [201, 124] width 188 height 22
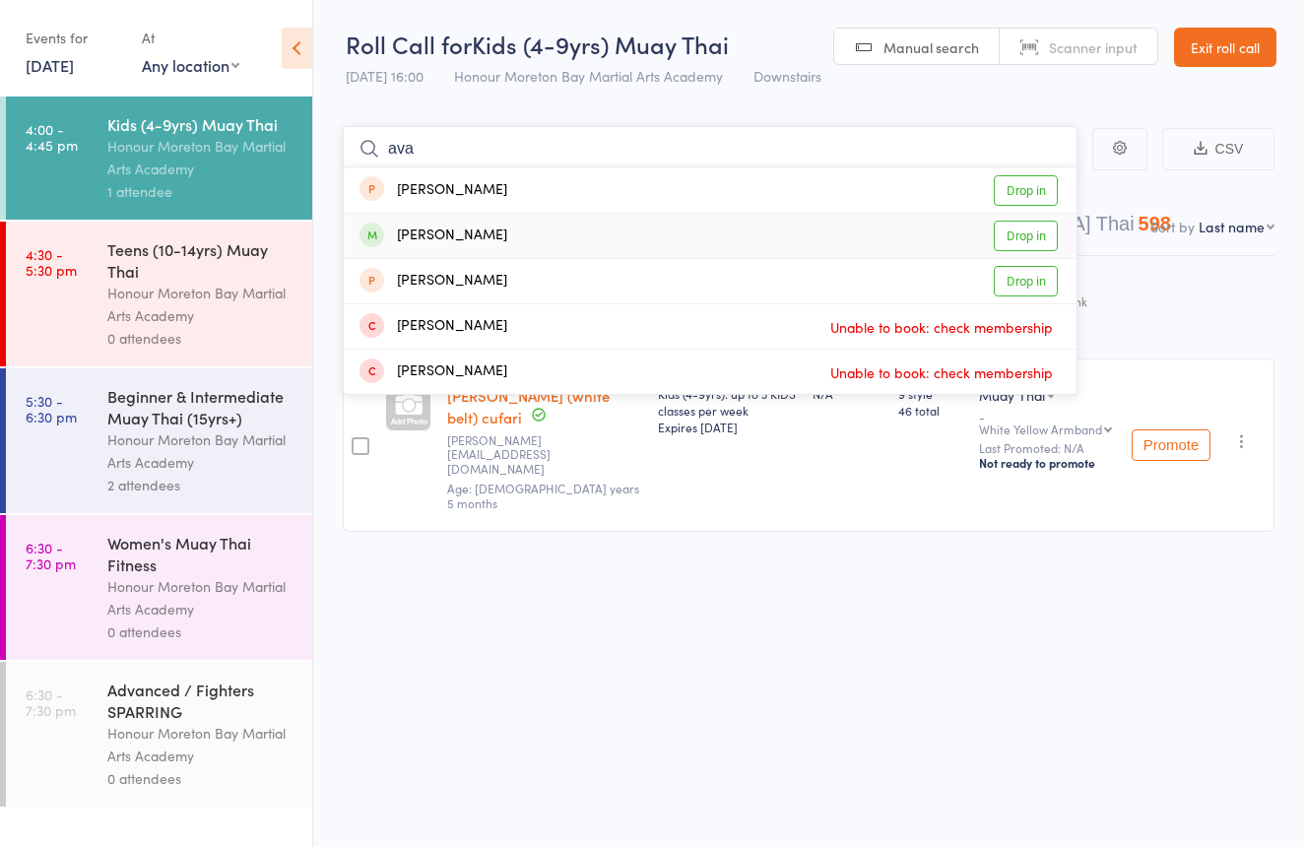
type input "ava"
click at [401, 232] on div "ava Firth" at bounding box center [433, 236] width 148 height 23
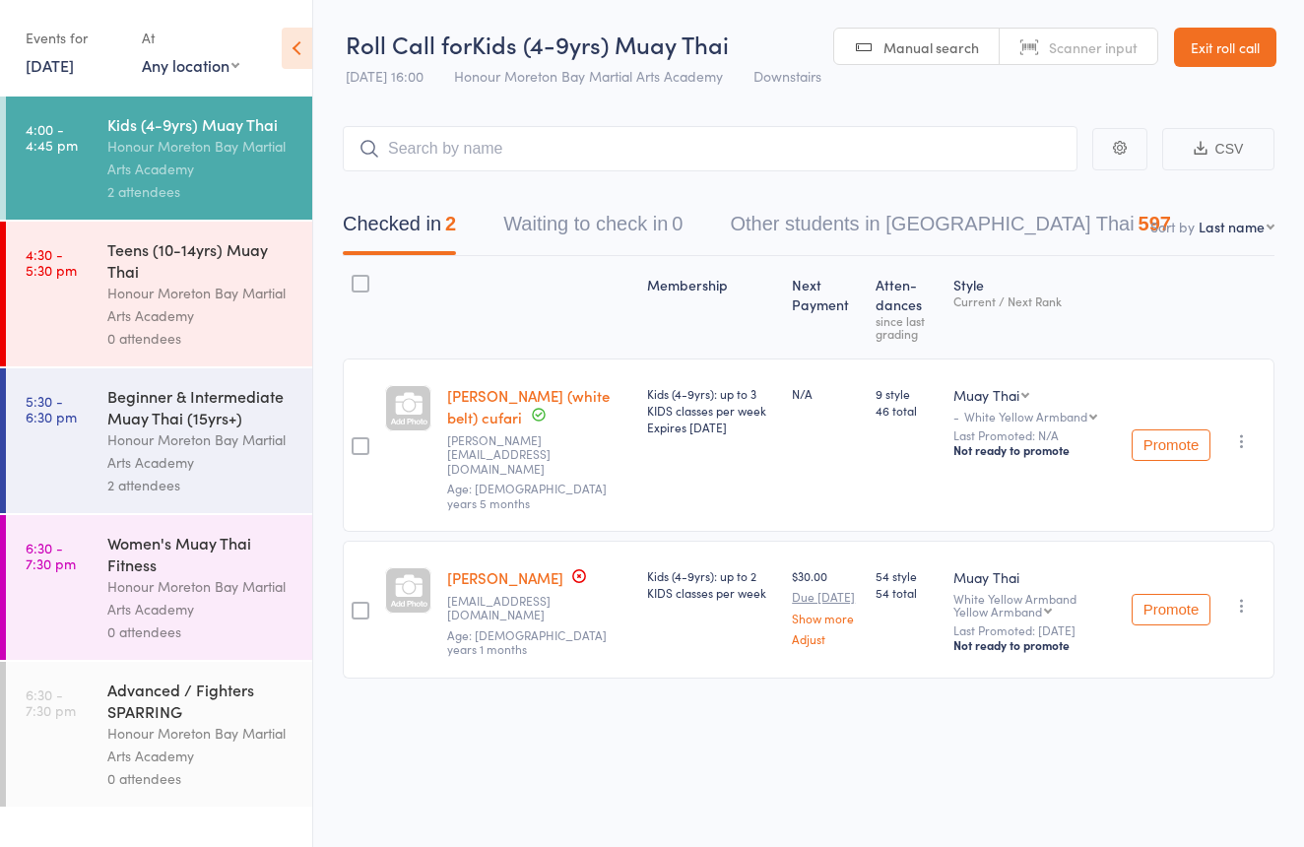
click at [503, 567] on link "ava Firth" at bounding box center [505, 577] width 116 height 21
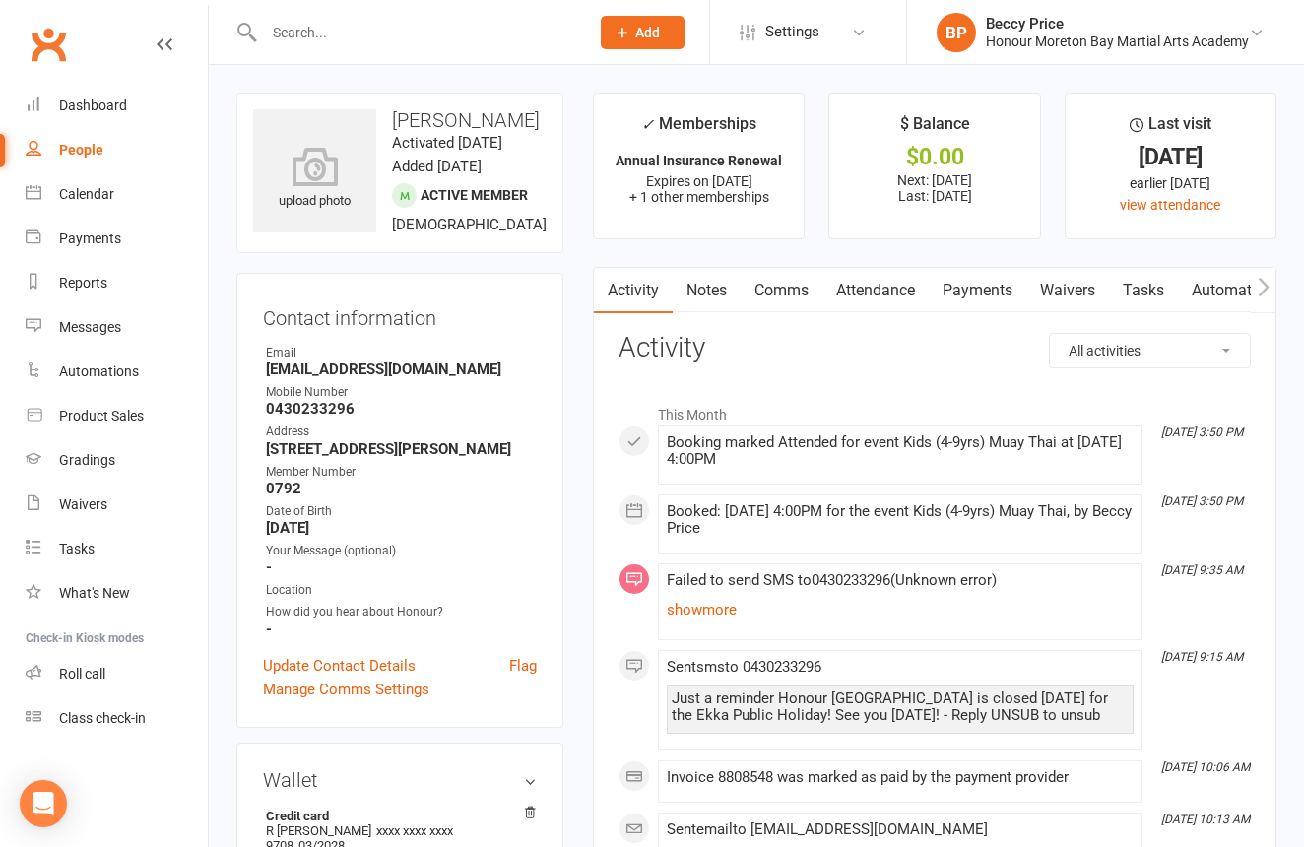
click at [963, 275] on link "Payments" at bounding box center [977, 290] width 97 height 45
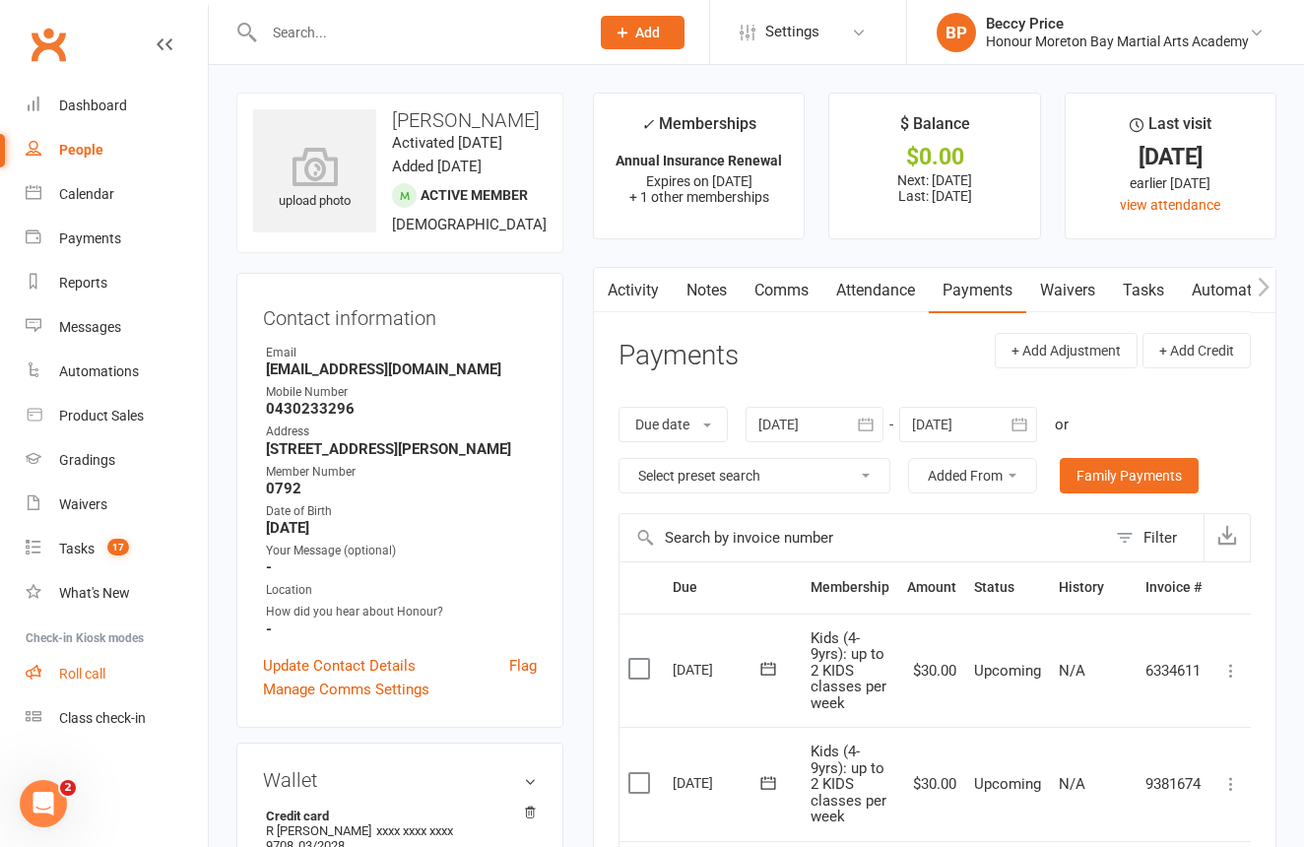
click at [73, 667] on div "Roll call" at bounding box center [82, 674] width 46 height 16
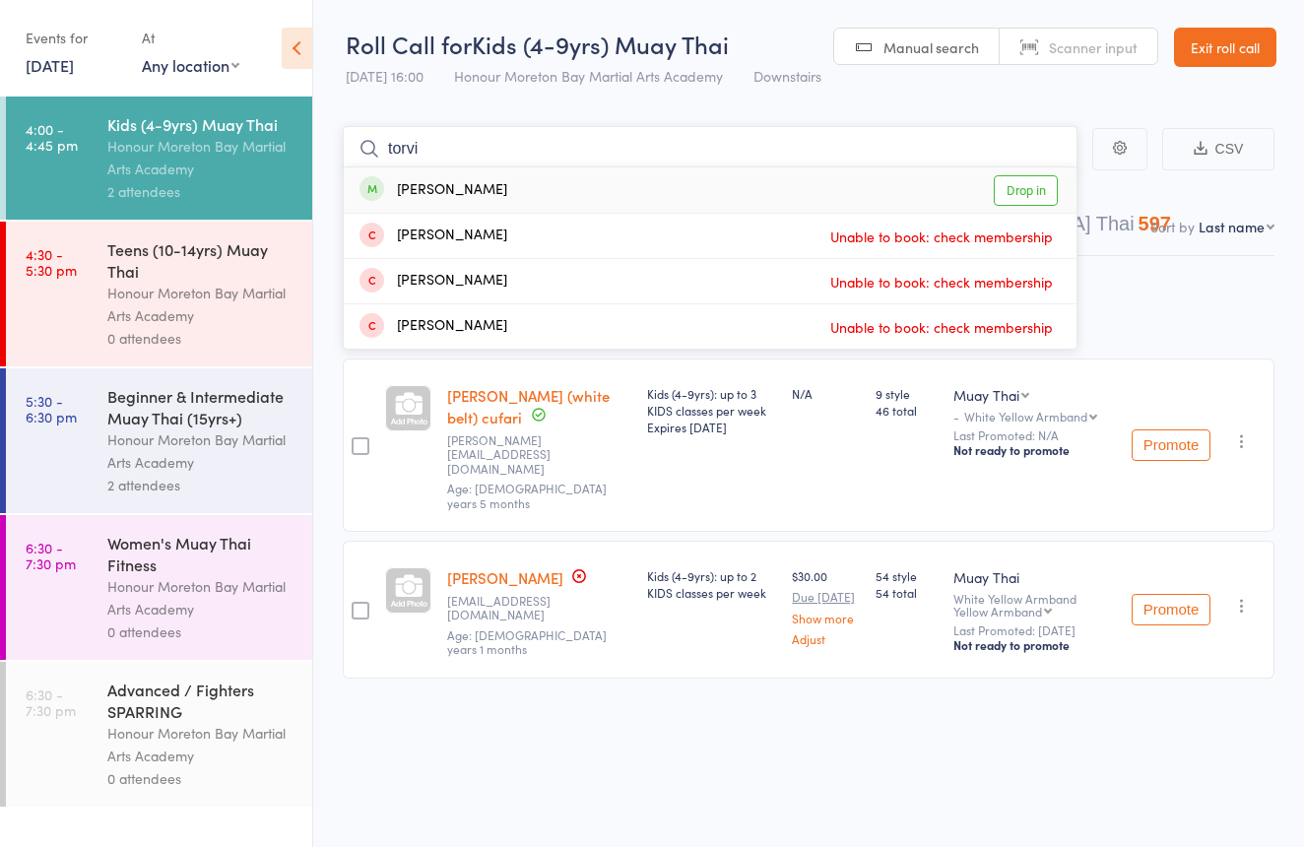
type input "torvi"
click at [495, 192] on div "[PERSON_NAME] Drop in" at bounding box center [710, 189] width 733 height 45
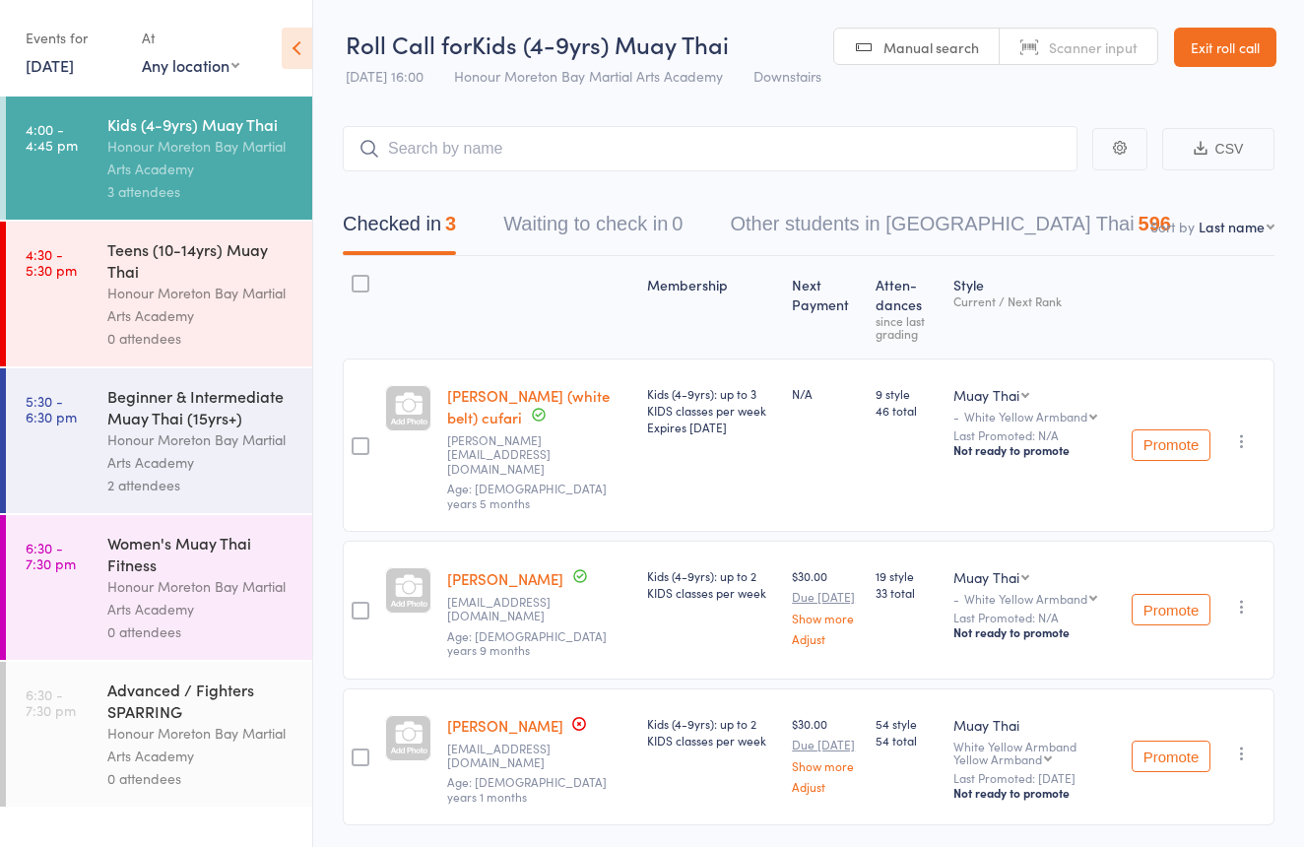
click at [1256, 33] on link "Exit roll call" at bounding box center [1225, 47] width 102 height 39
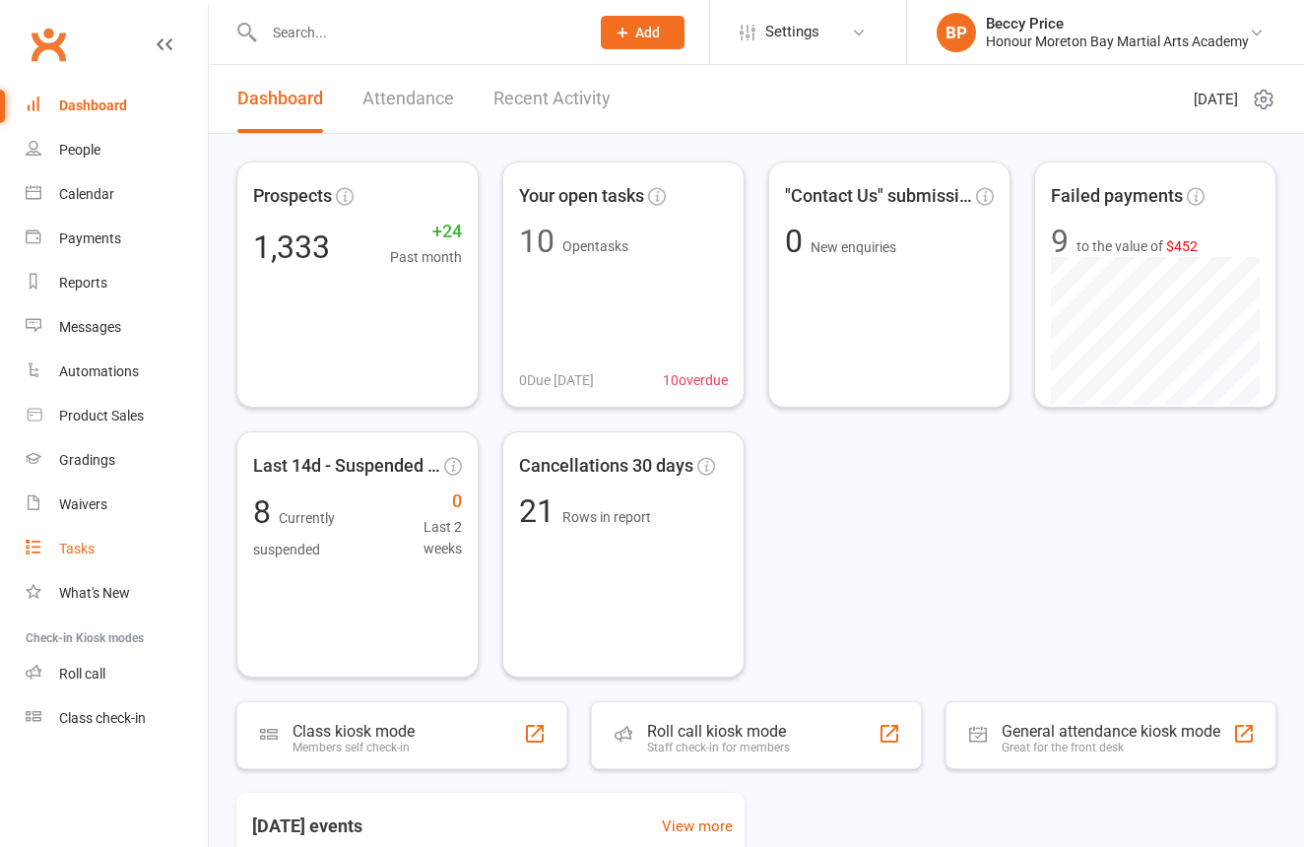
click at [87, 554] on div "Tasks" at bounding box center [76, 549] width 35 height 16
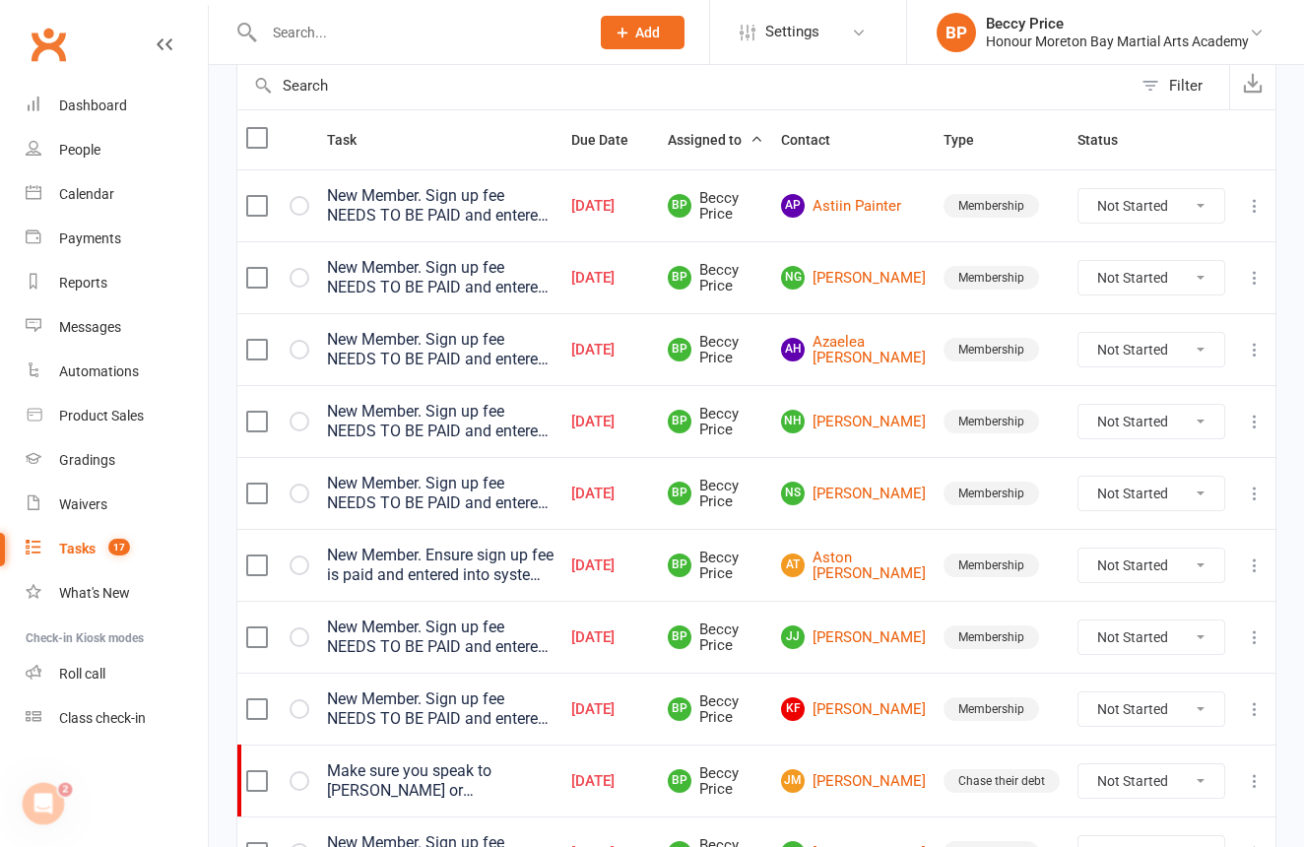
scroll to position [203, 0]
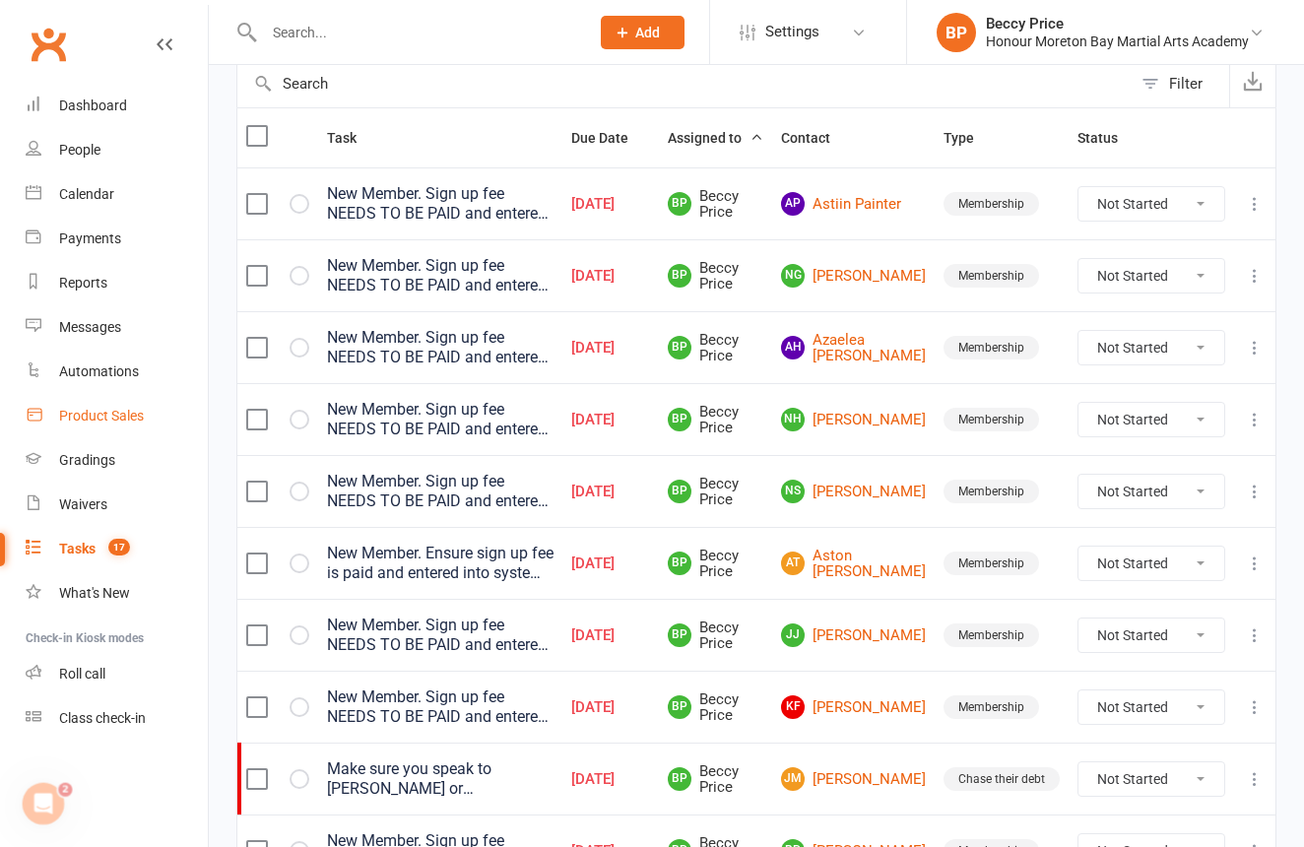
click at [91, 406] on link "Product Sales" at bounding box center [117, 416] width 182 height 44
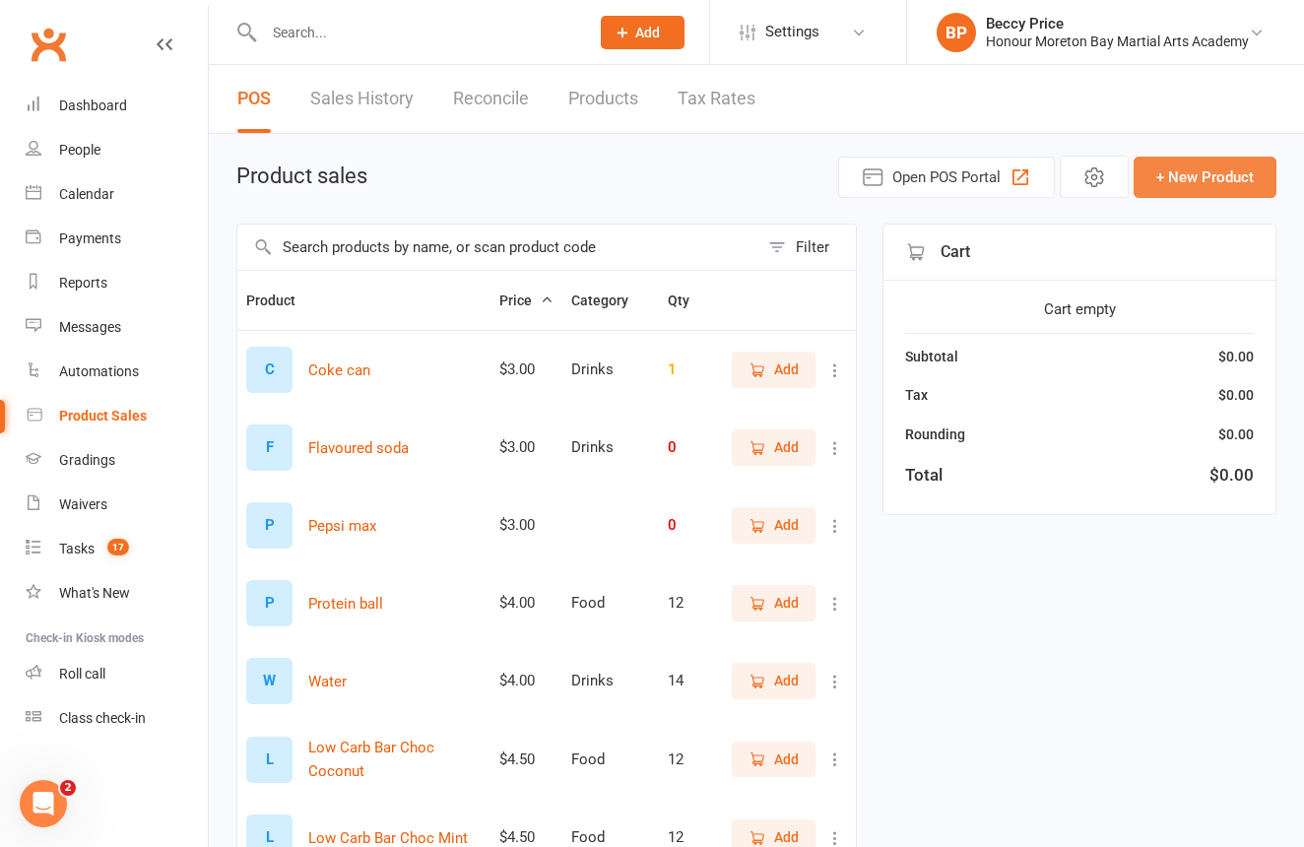
click at [1182, 163] on button "+ New Product" at bounding box center [1204, 177] width 143 height 41
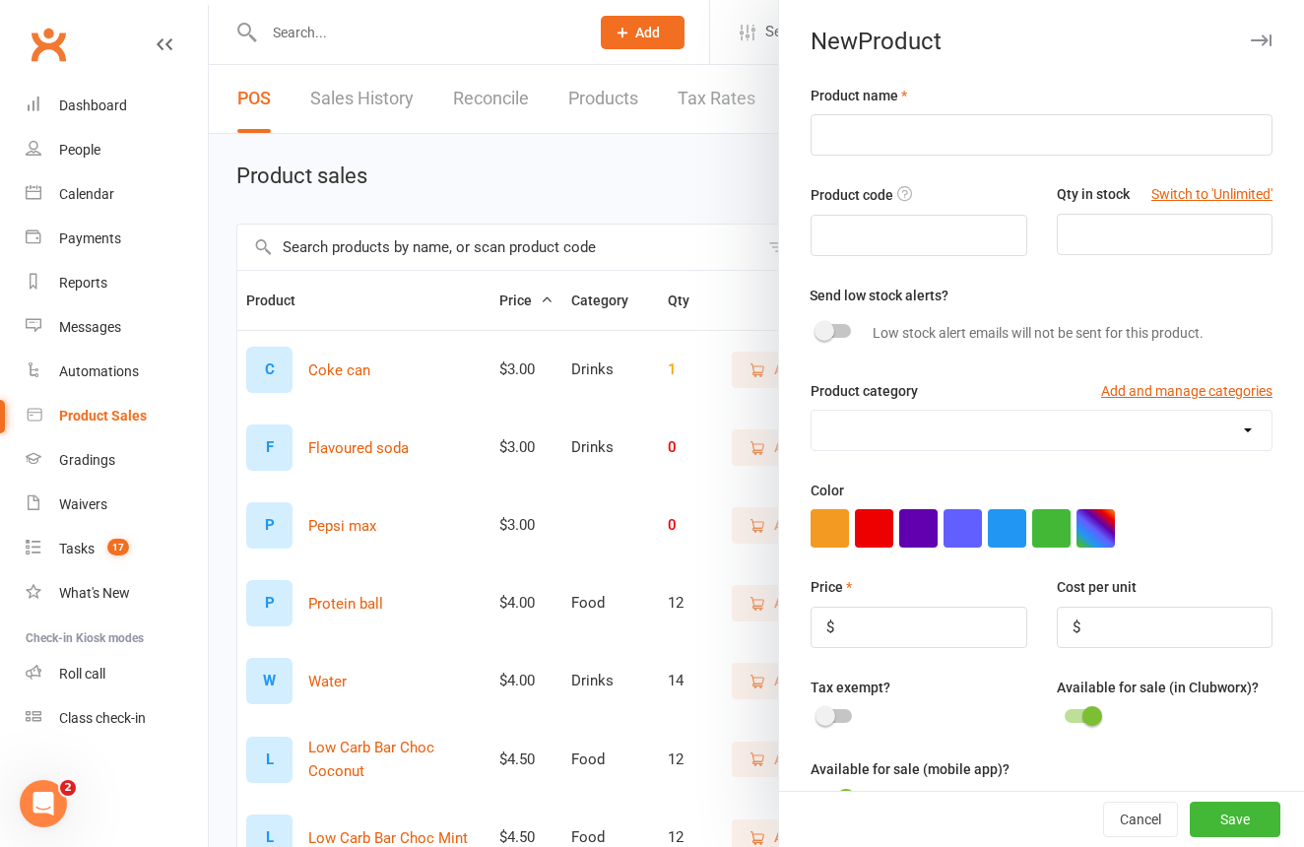
click at [695, 224] on div at bounding box center [756, 423] width 1095 height 847
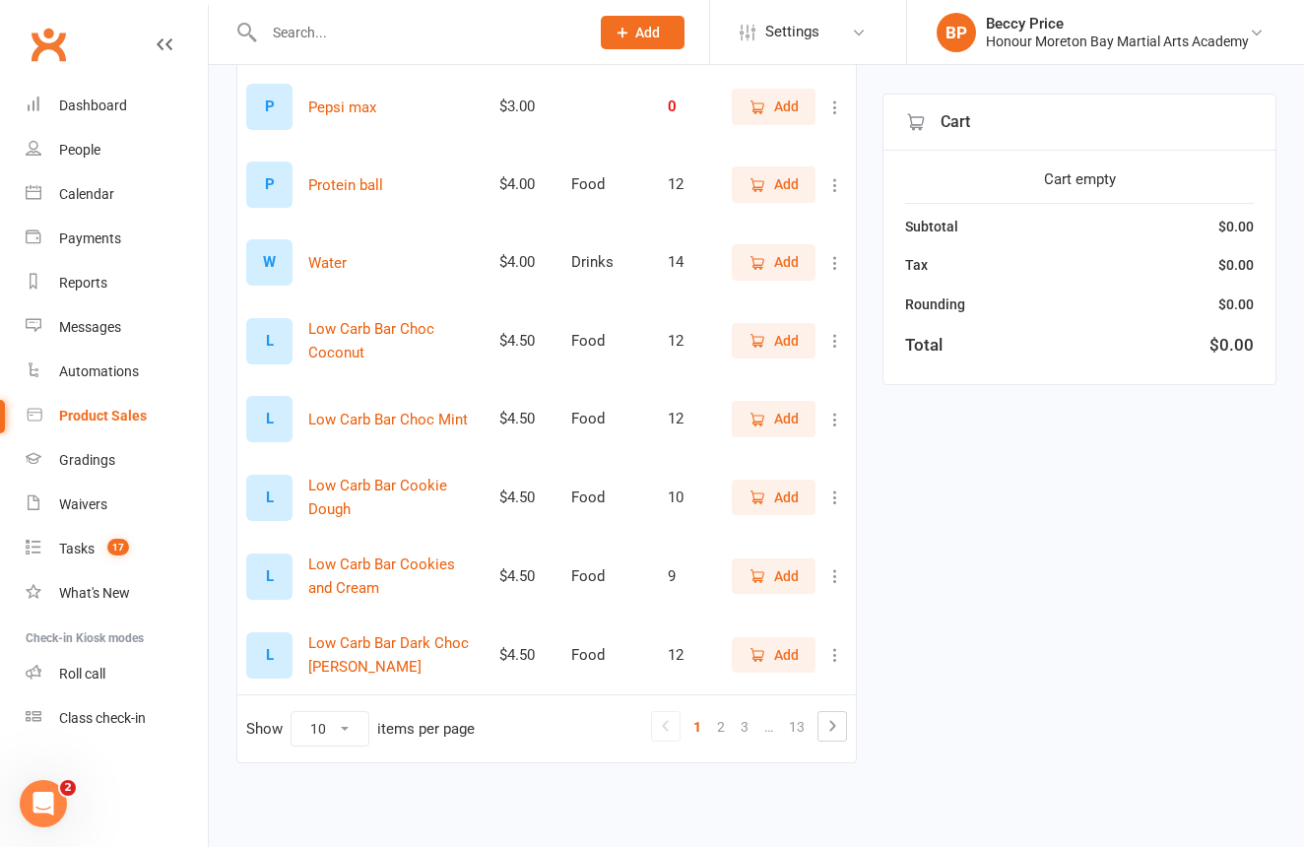
scroll to position [435, 0]
click at [797, 716] on link "13" at bounding box center [797, 727] width 32 height 28
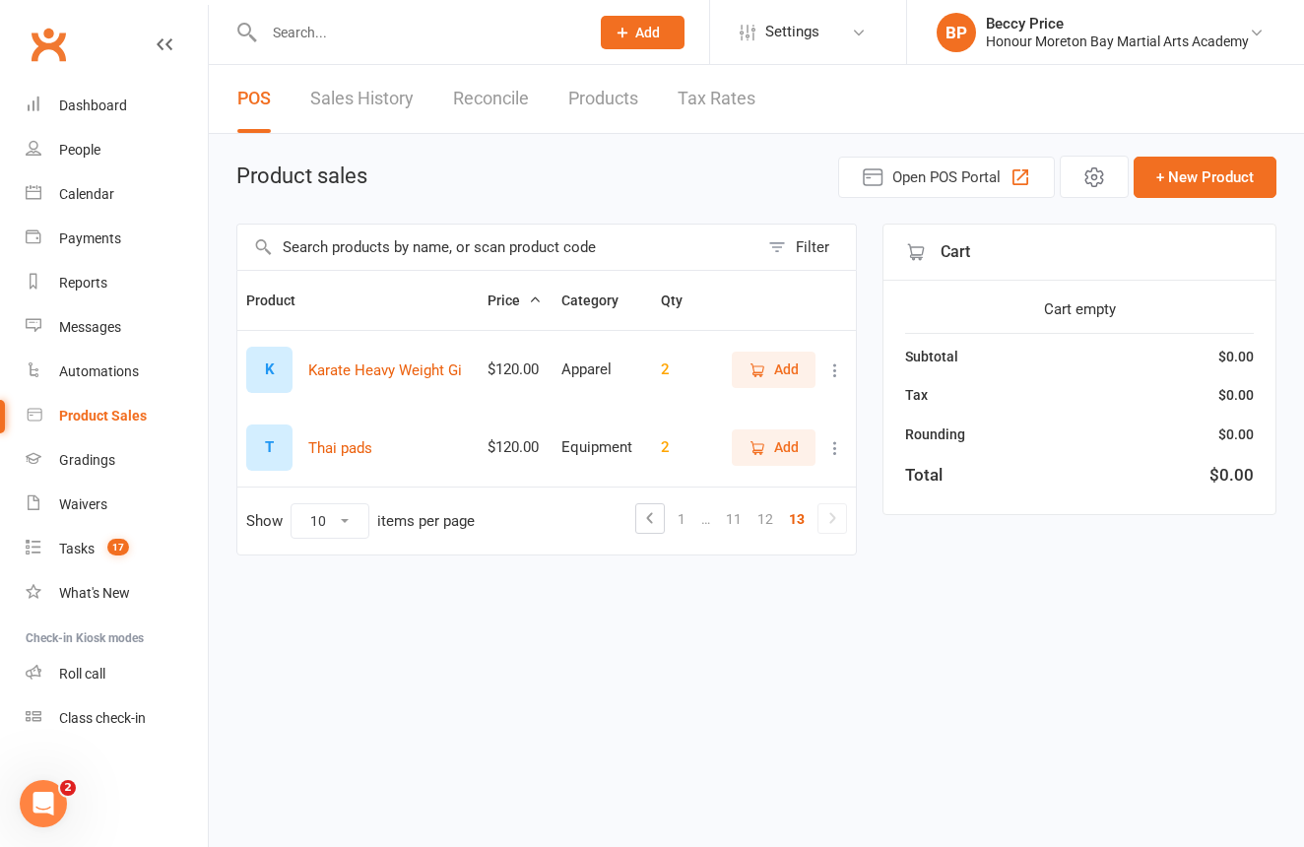
scroll to position [0, 0]
click at [771, 513] on link "12" at bounding box center [765, 519] width 32 height 28
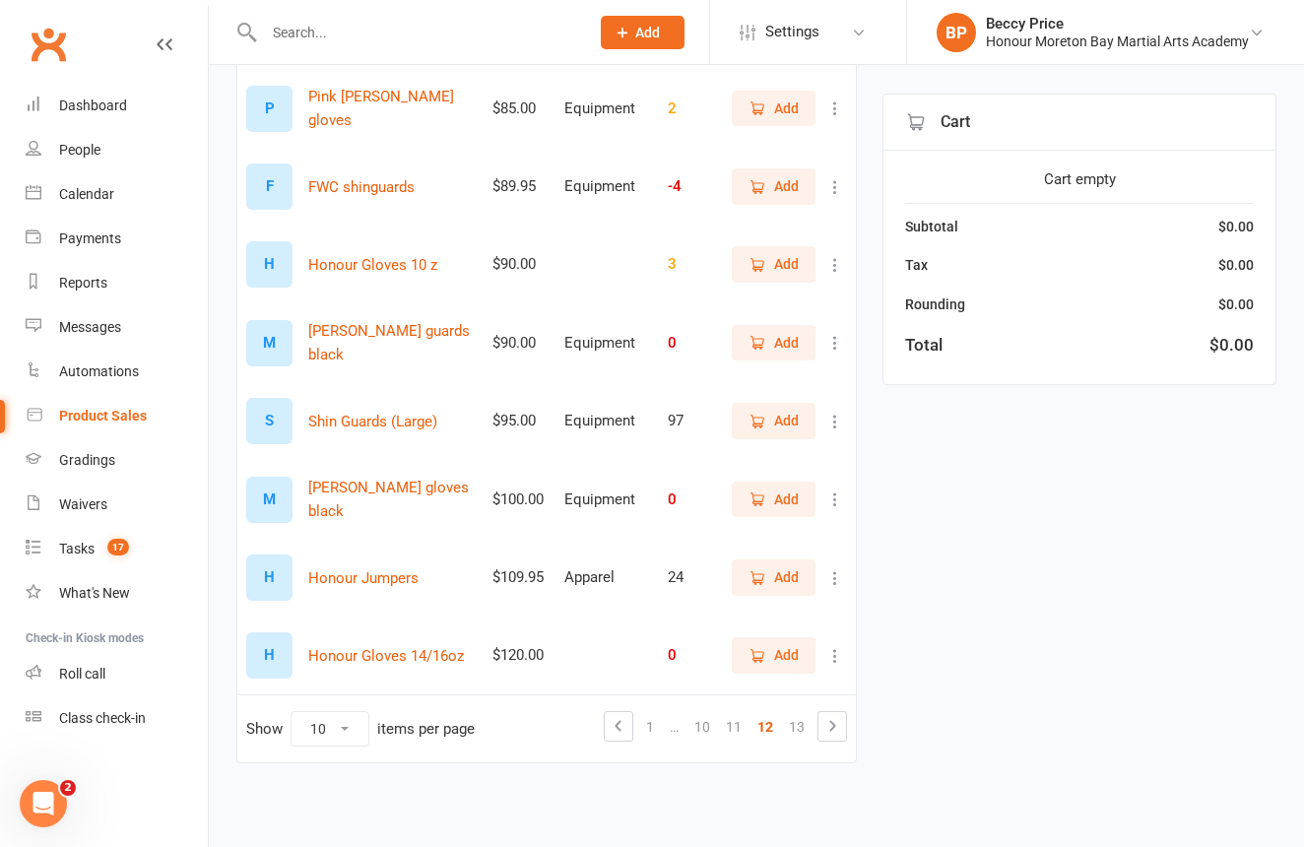
scroll to position [434, 0]
click at [796, 570] on span "Add" at bounding box center [786, 577] width 25 height 22
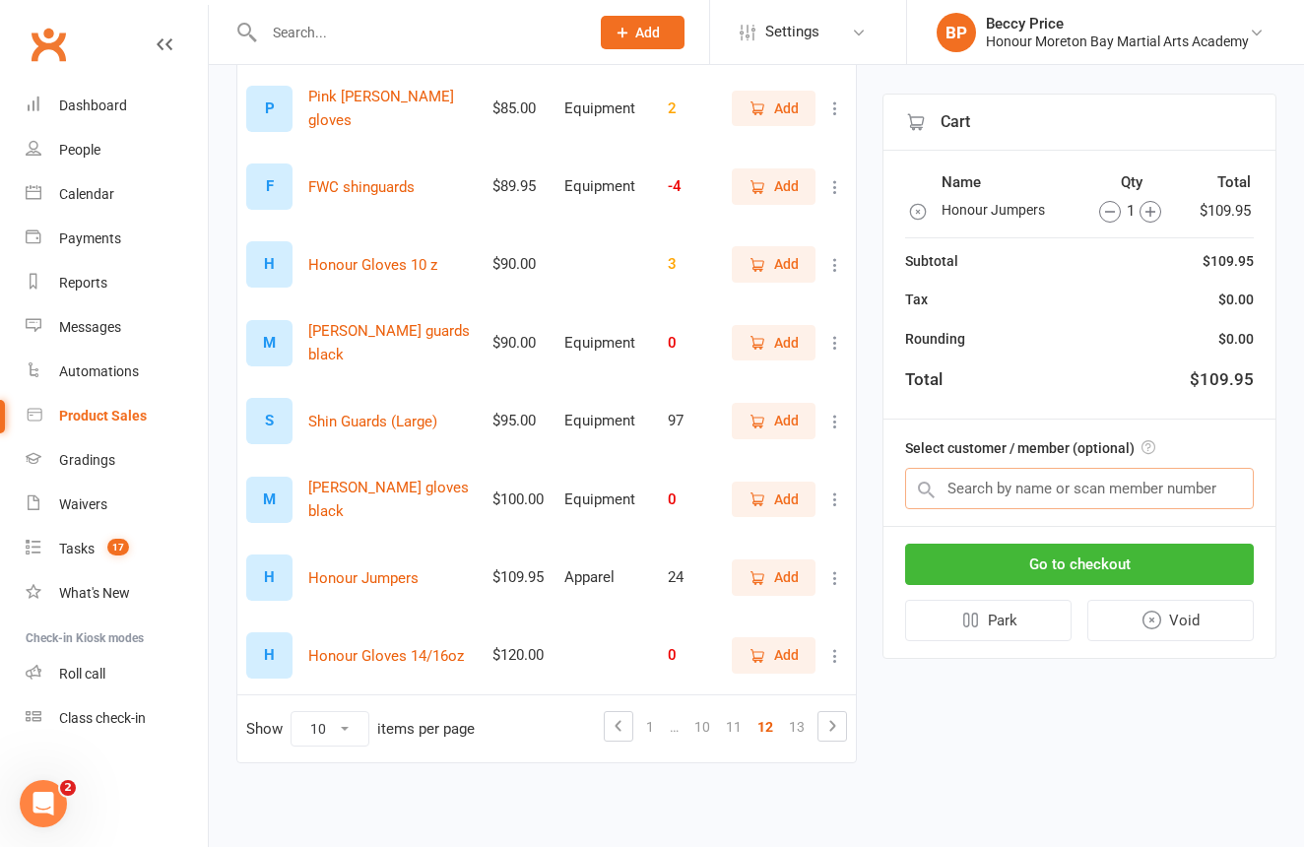
click at [1175, 488] on input "text" at bounding box center [1079, 488] width 349 height 41
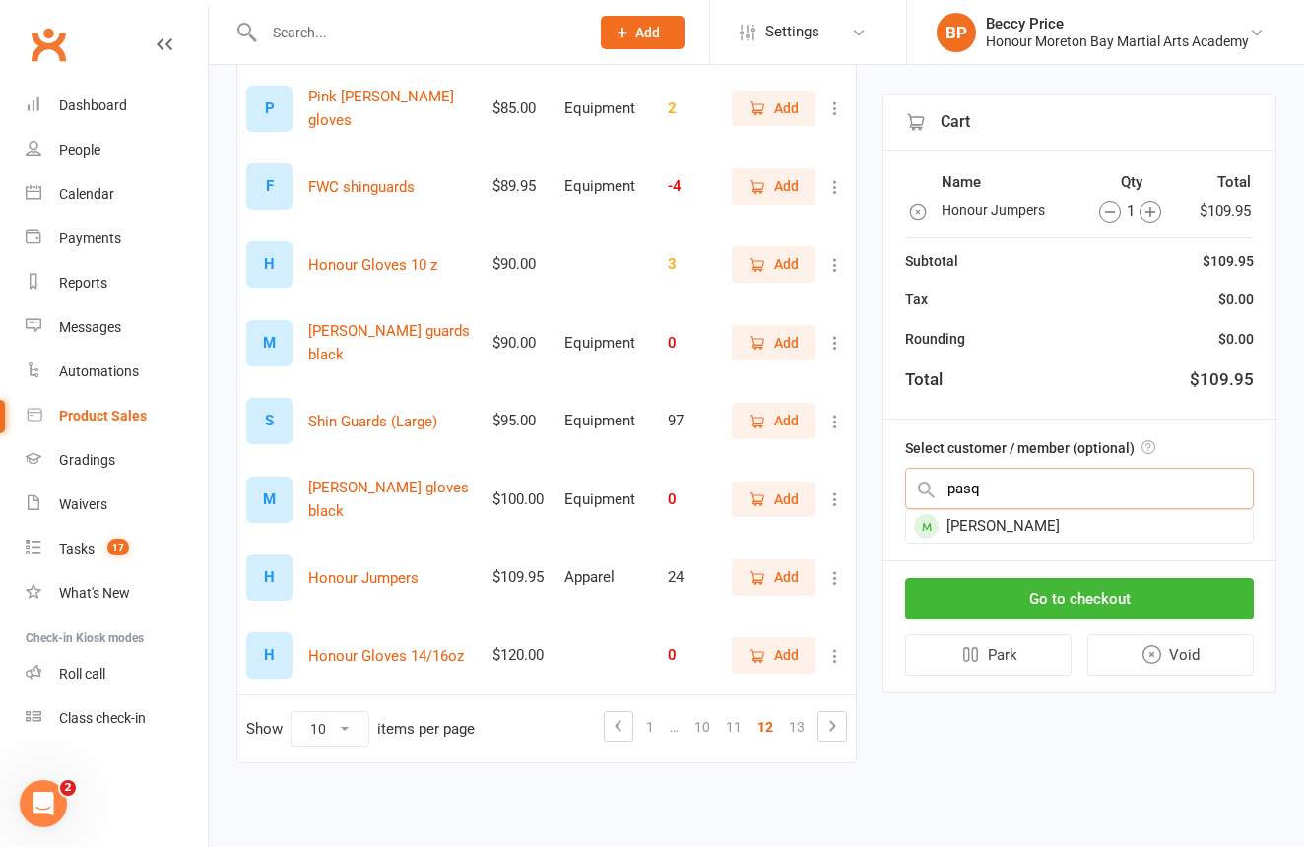
type input "pass"
drag, startPoint x: 1175, startPoint y: 488, endPoint x: 1157, endPoint y: 529, distance: 44.1
click at [1157, 529] on div "Pasquale Cufari" at bounding box center [1079, 526] width 347 height 32
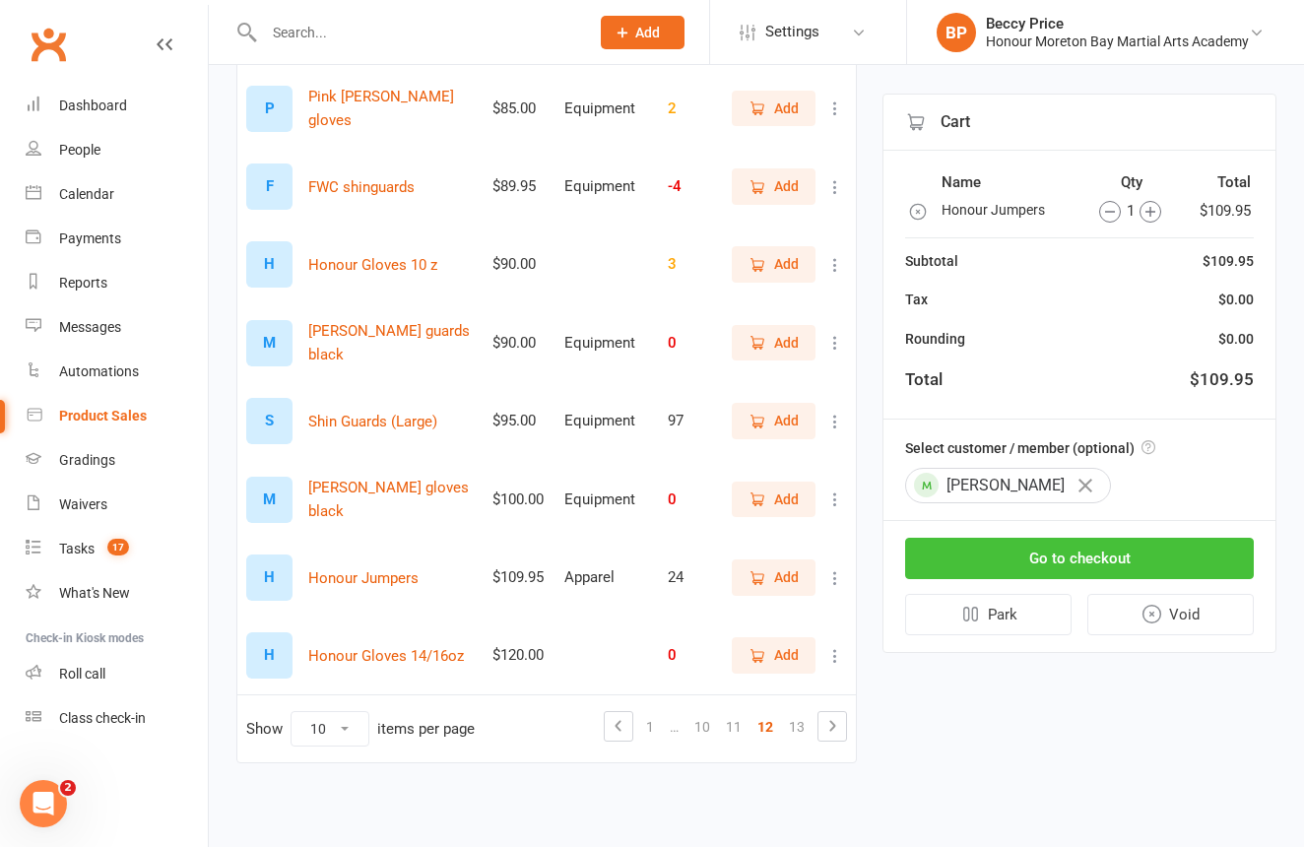
click at [1153, 554] on button "Go to checkout" at bounding box center [1079, 558] width 349 height 41
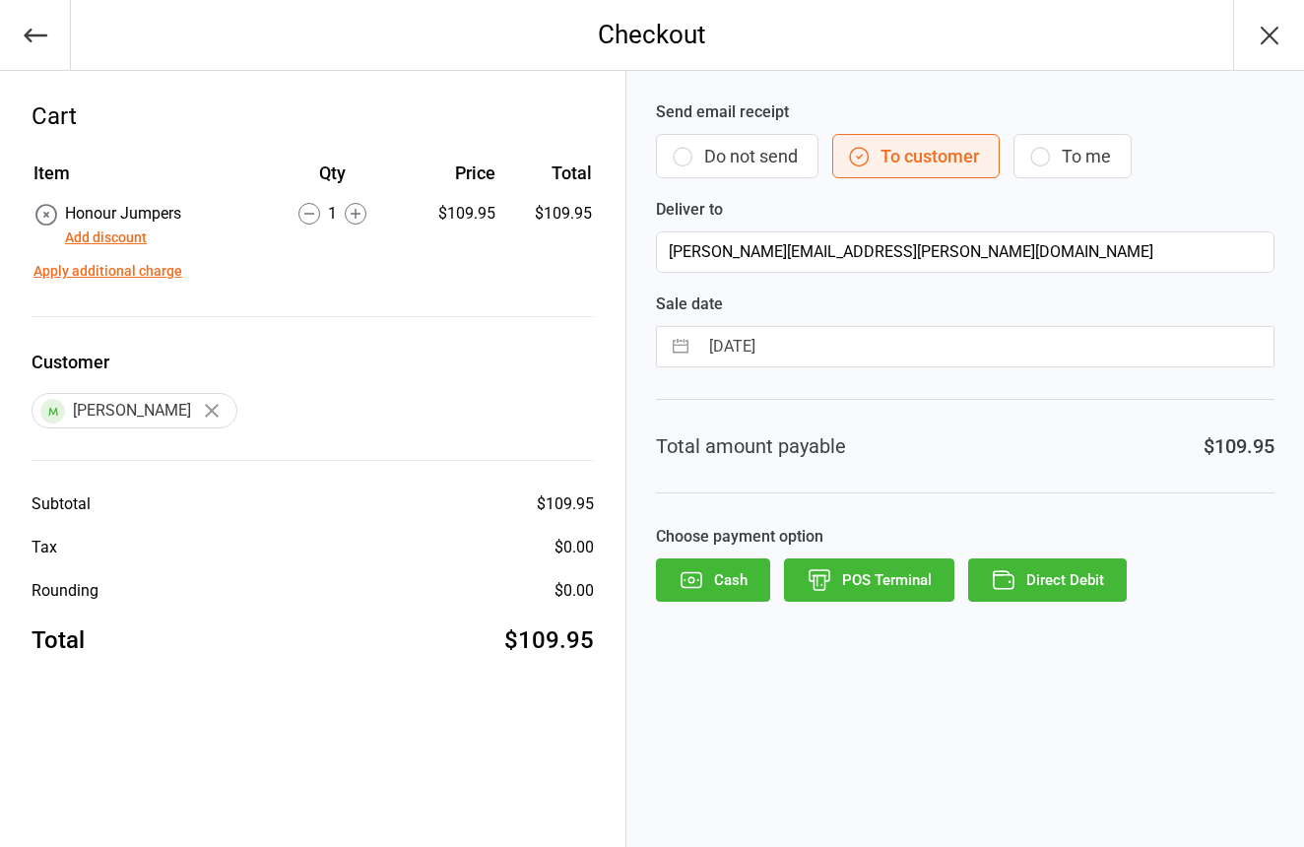
click at [712, 152] on button "Do not send" at bounding box center [737, 156] width 162 height 44
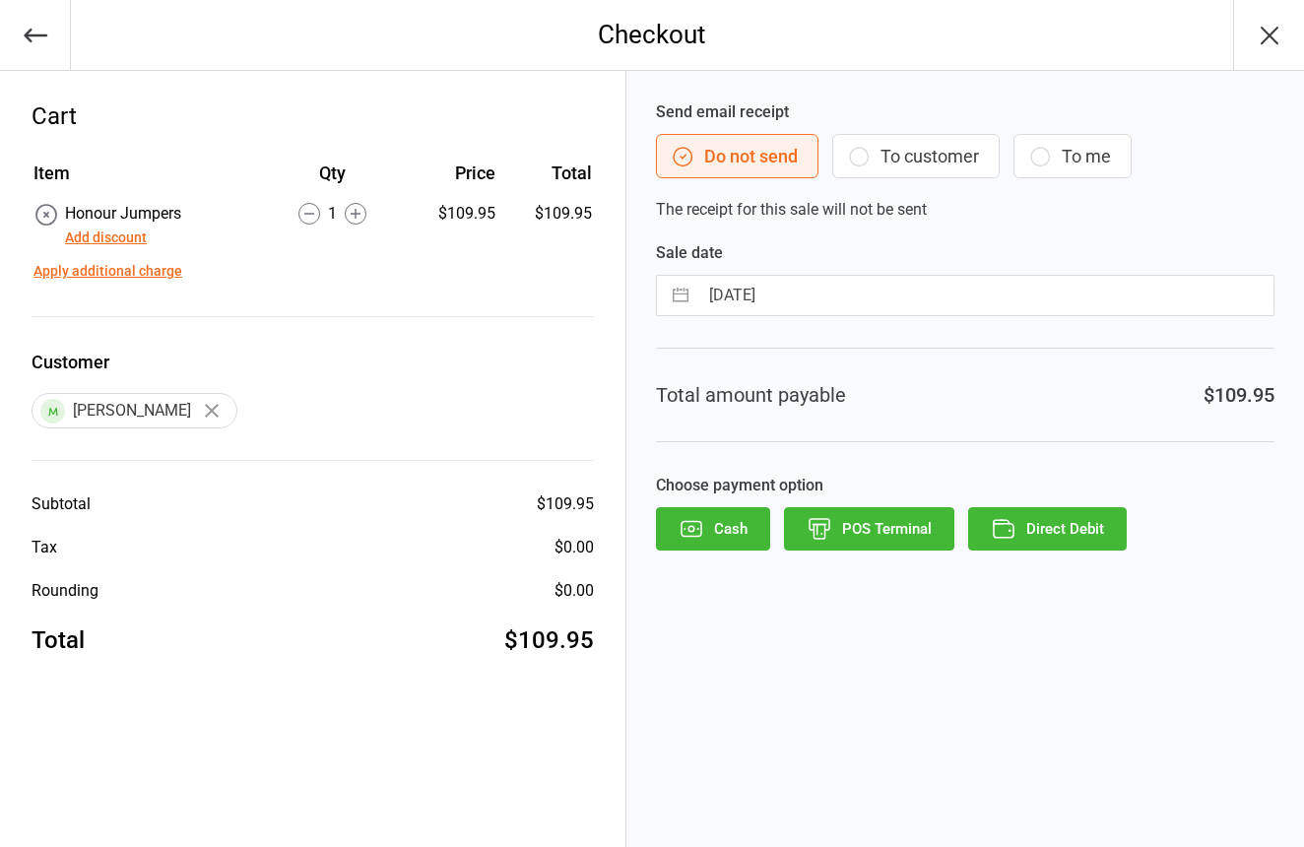
click at [714, 520] on button "Cash" at bounding box center [713, 528] width 114 height 43
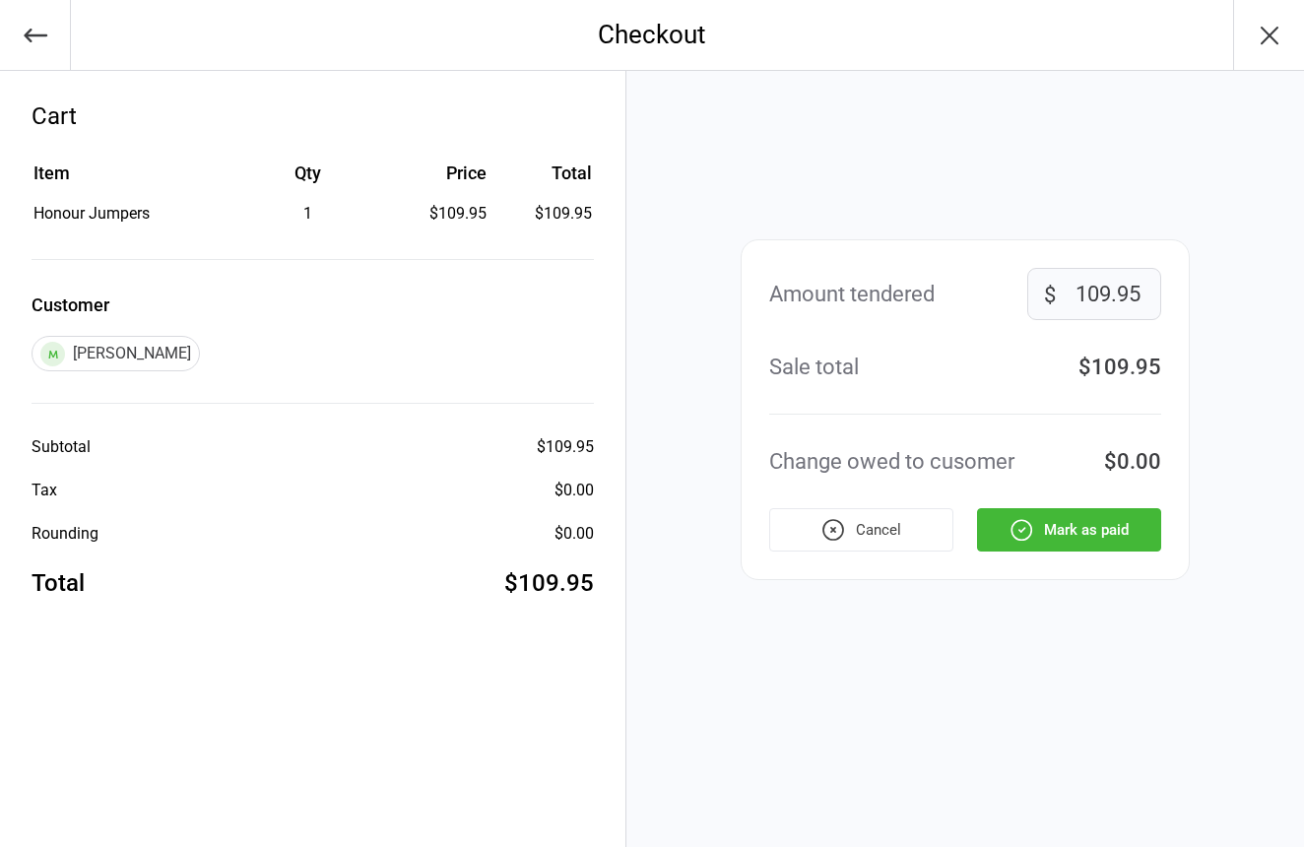
click at [1113, 522] on button "Mark as paid" at bounding box center [1069, 529] width 184 height 43
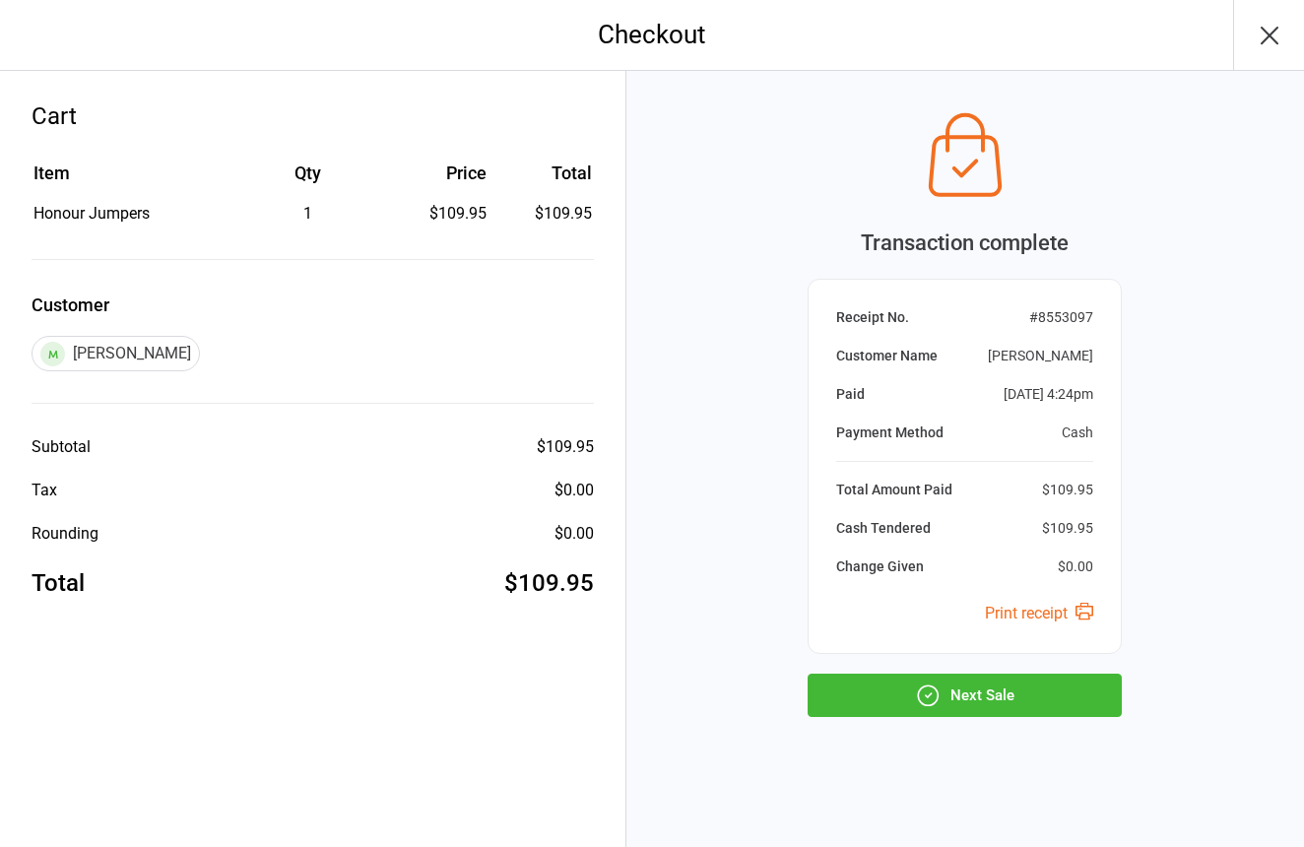
click at [1041, 695] on button "Next Sale" at bounding box center [964, 695] width 314 height 43
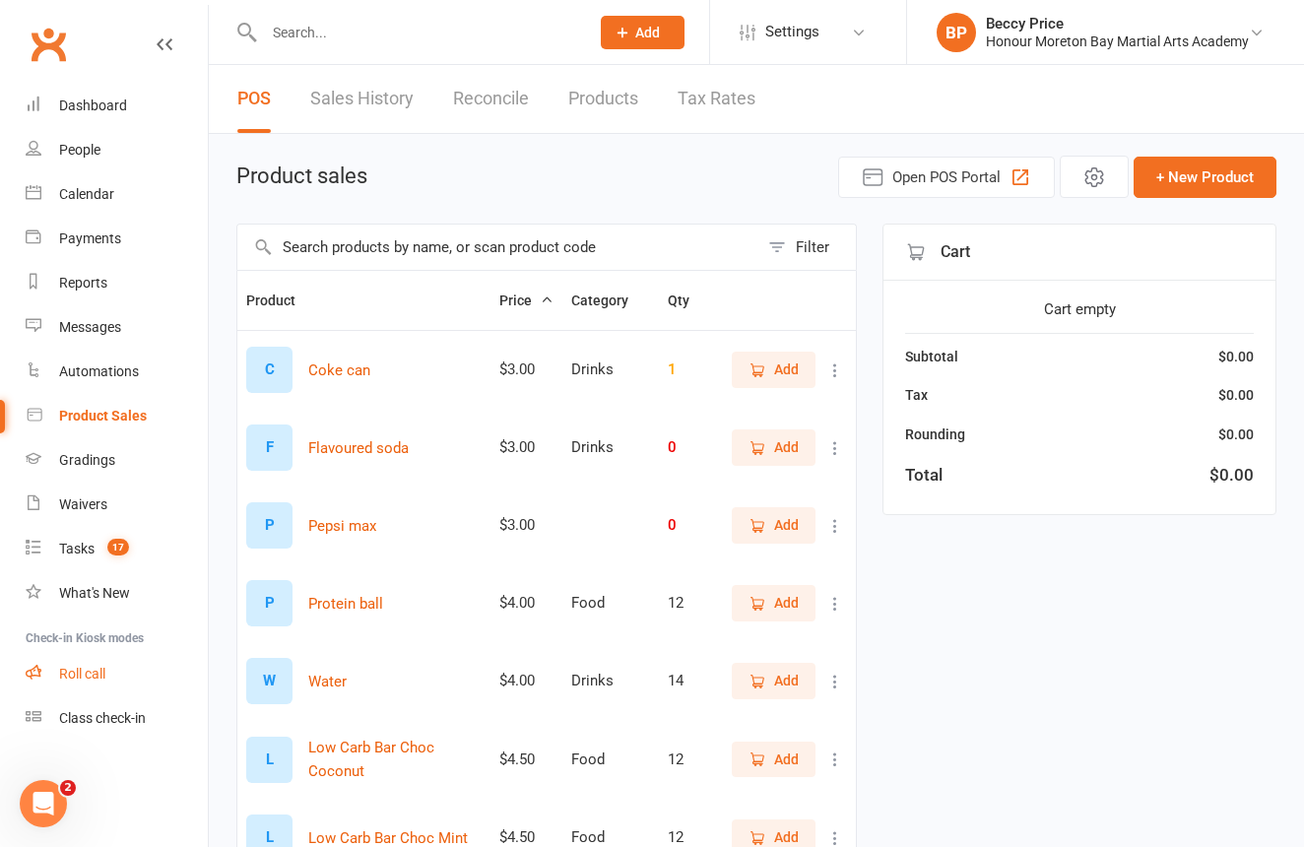
click at [96, 693] on link "Roll call" at bounding box center [117, 674] width 182 height 44
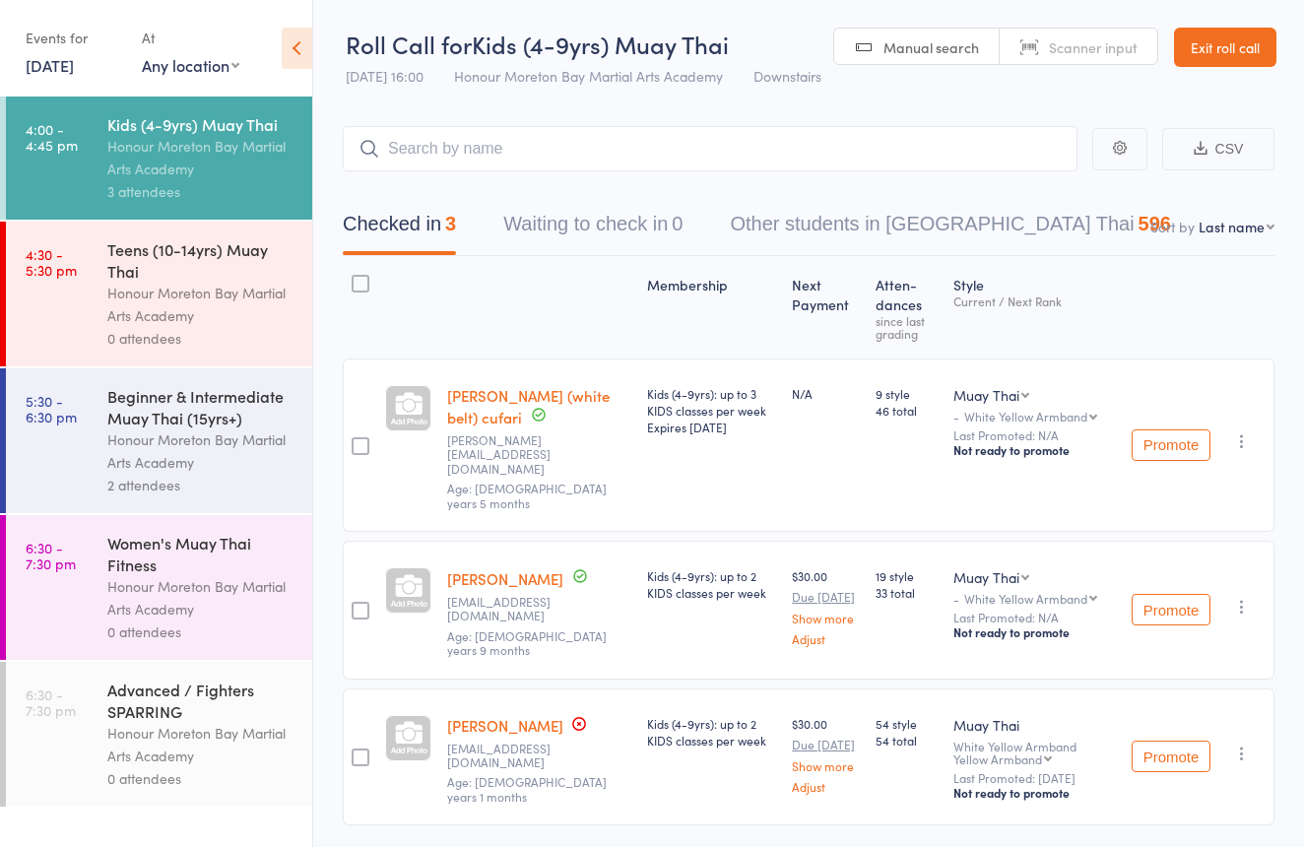
click at [227, 312] on div "Honour Moreton Bay Martial Arts Academy" at bounding box center [201, 304] width 188 height 45
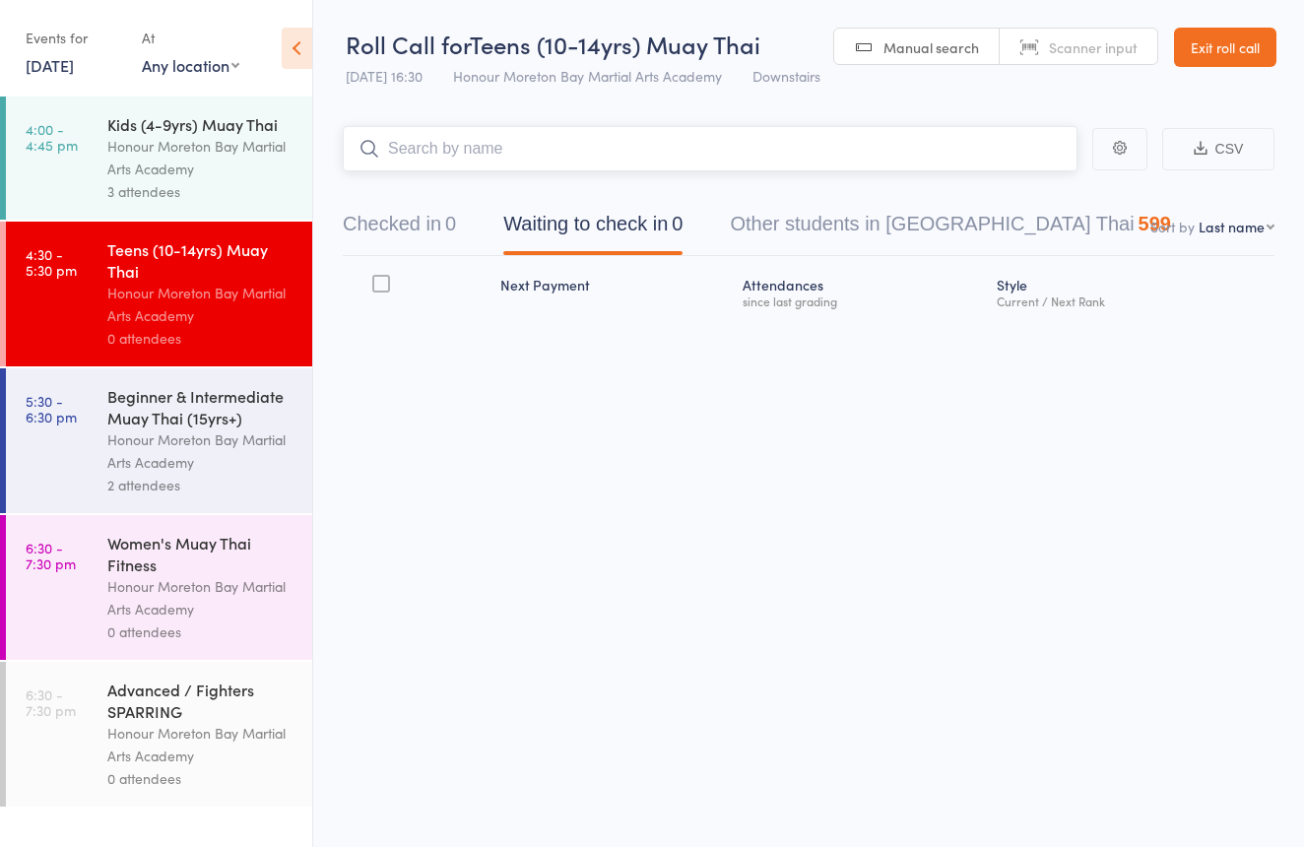
click at [427, 212] on button "Checked in 0" at bounding box center [399, 229] width 113 height 52
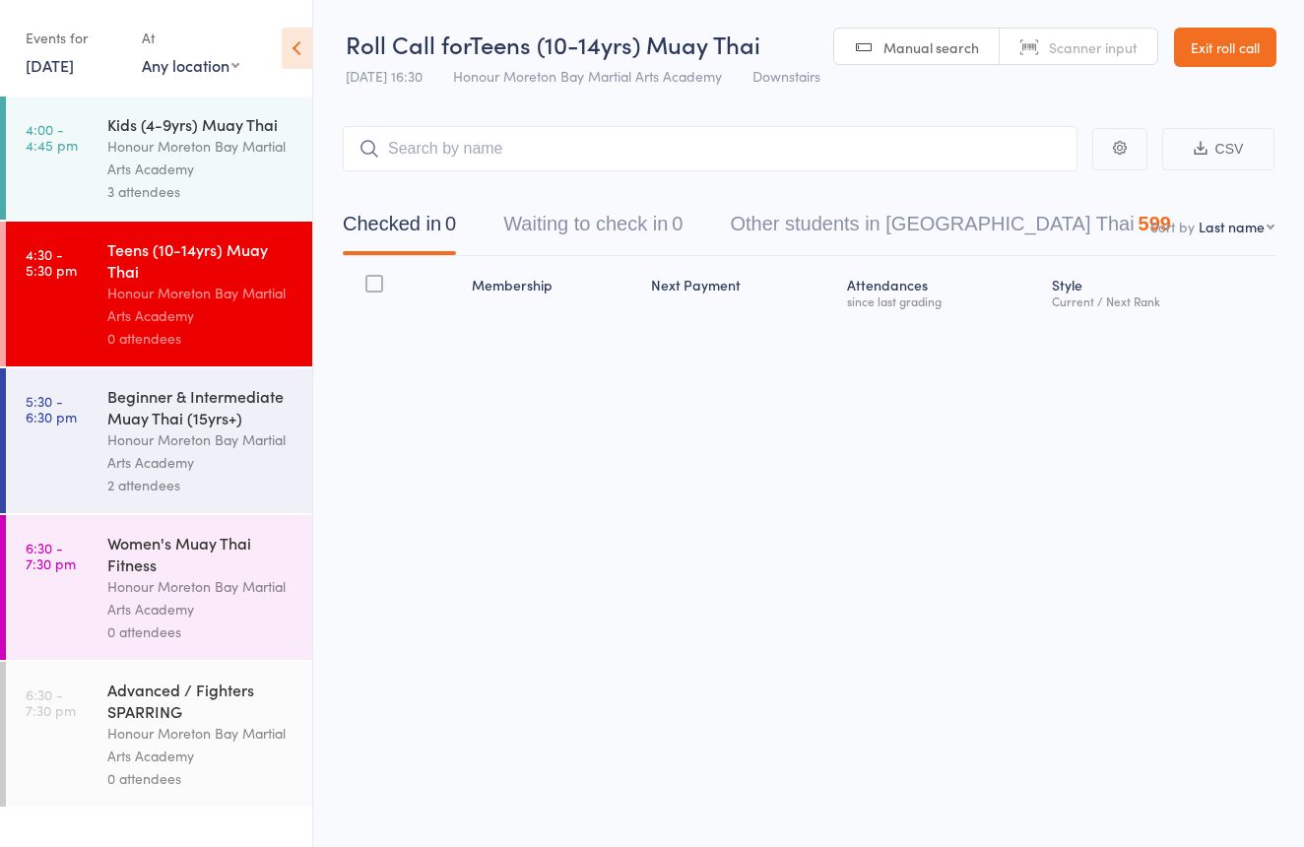
click at [1037, 50] on link "Scanner input" at bounding box center [1078, 47] width 158 height 37
type input "0975"
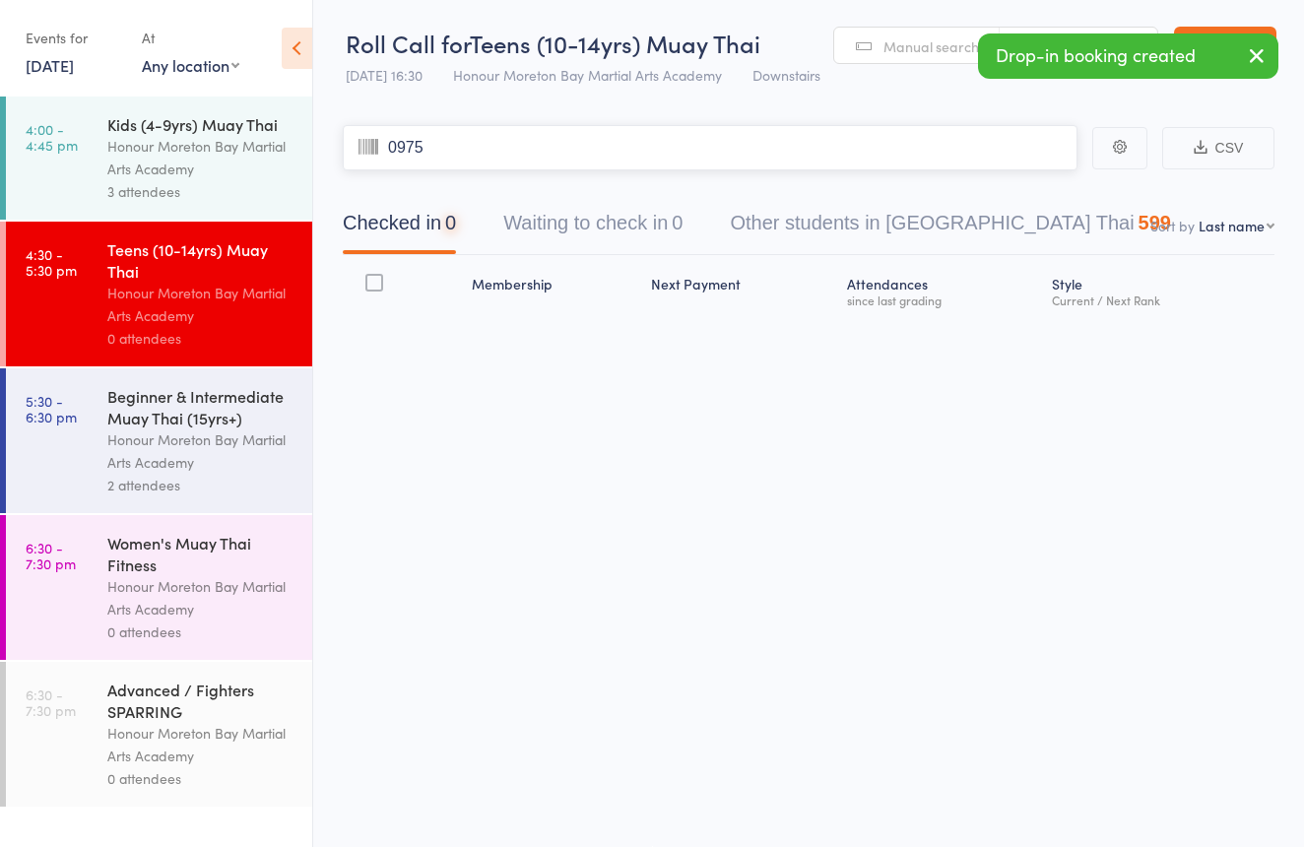
type input "0975"
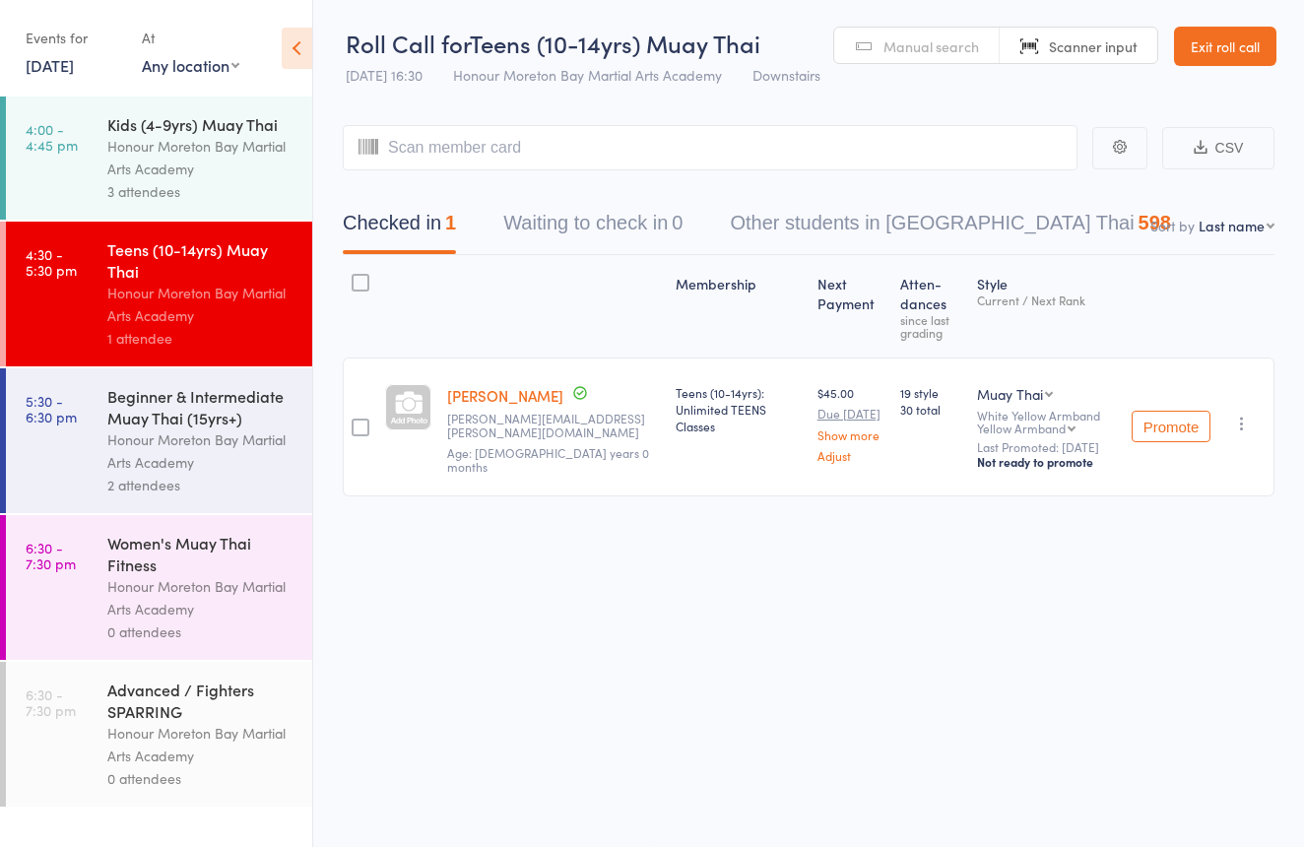
click at [865, 49] on link "Manual search" at bounding box center [916, 46] width 165 height 37
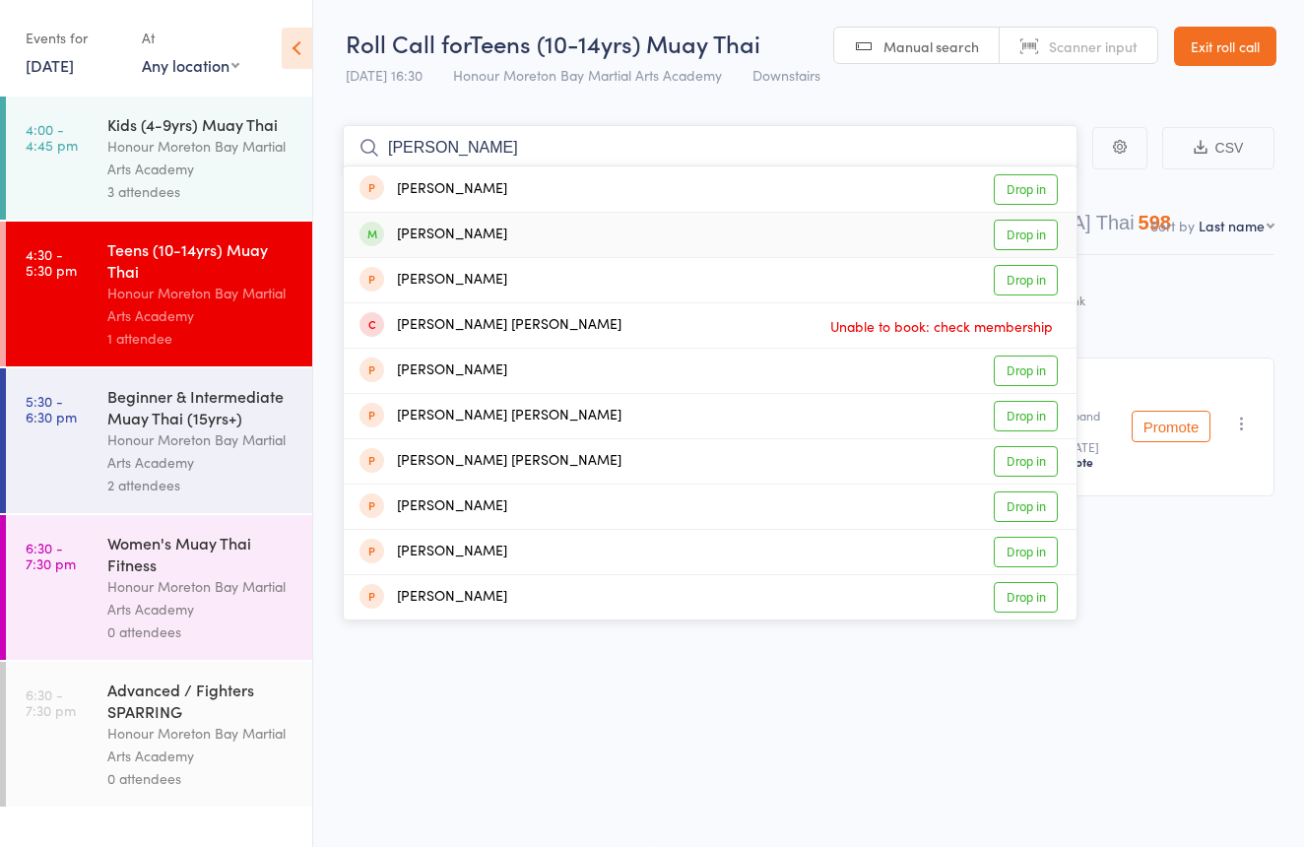
type input "Connor"
click at [633, 233] on div "Connor Murray Drop in" at bounding box center [710, 235] width 733 height 44
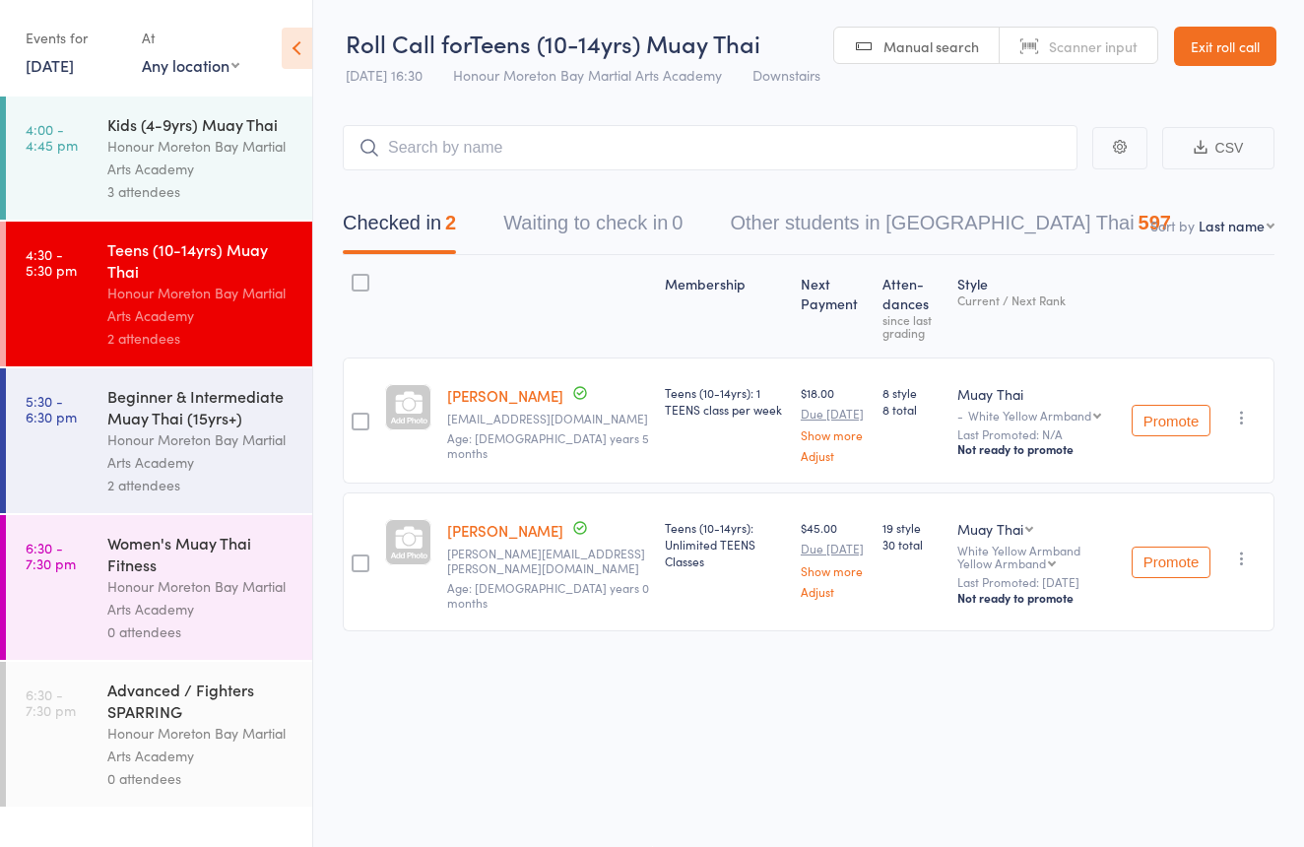
click at [1241, 53] on link "Exit roll call" at bounding box center [1225, 46] width 102 height 39
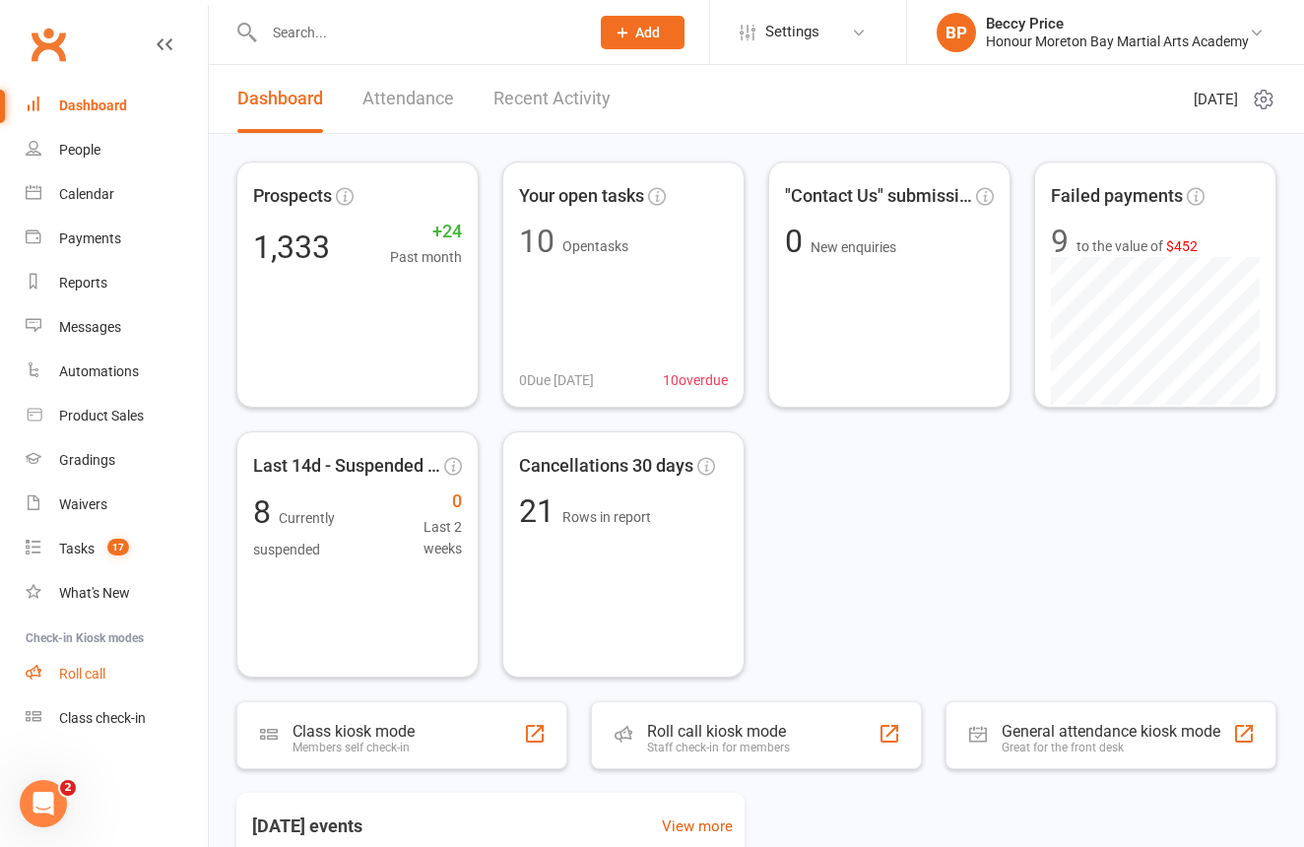
click at [74, 669] on div "Roll call" at bounding box center [82, 674] width 46 height 16
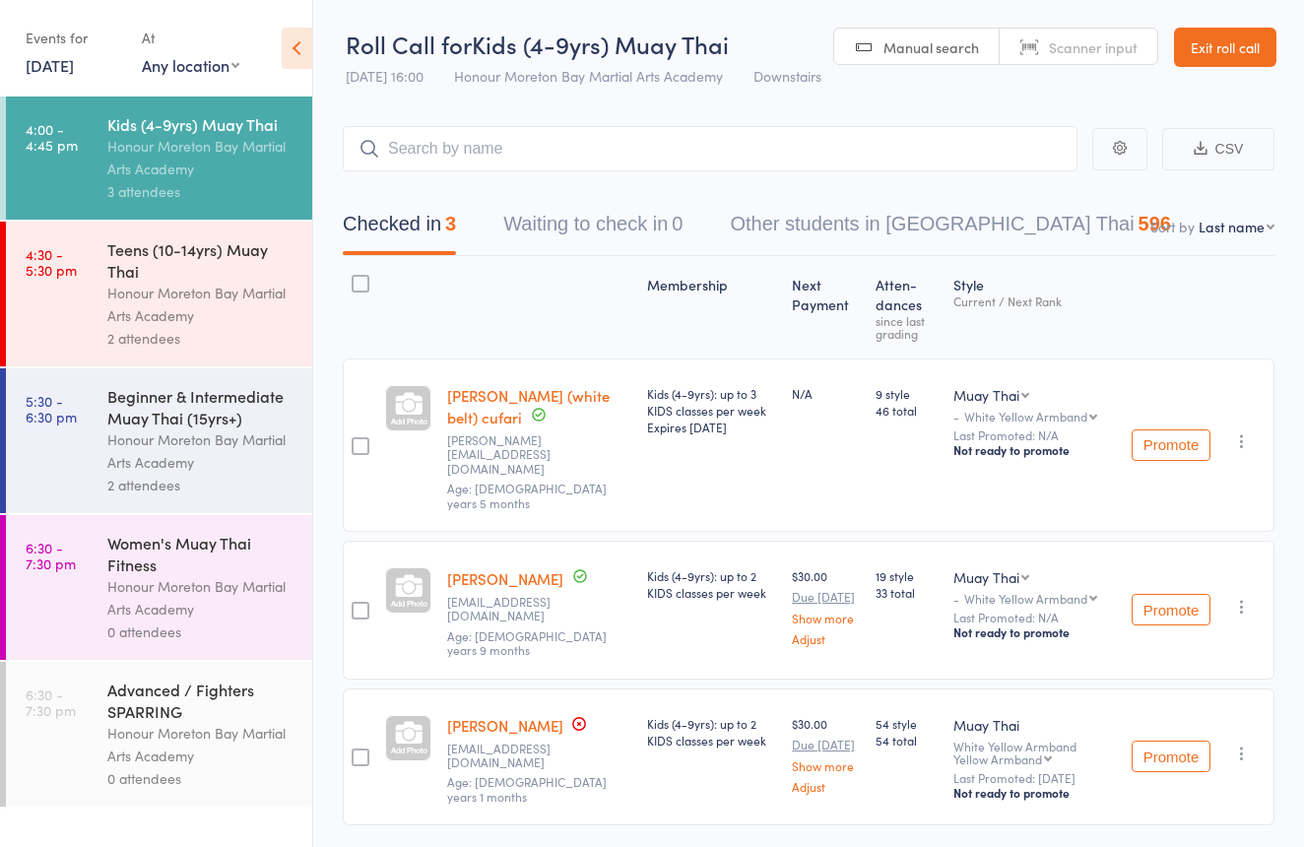
click at [225, 294] on div "Honour Moreton Bay Martial Arts Academy" at bounding box center [201, 304] width 188 height 45
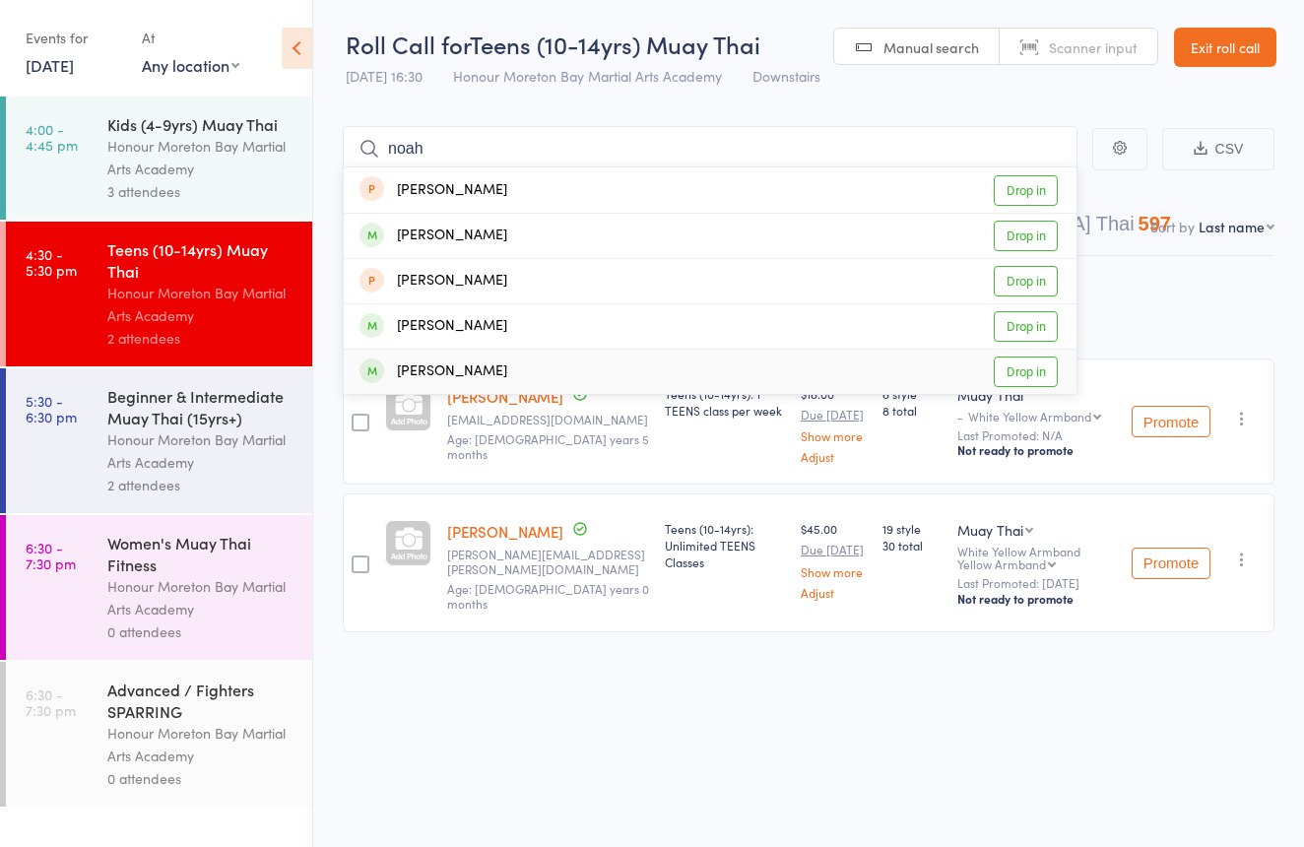
type input "noah"
click at [583, 377] on div "[PERSON_NAME] Drop in" at bounding box center [710, 372] width 733 height 44
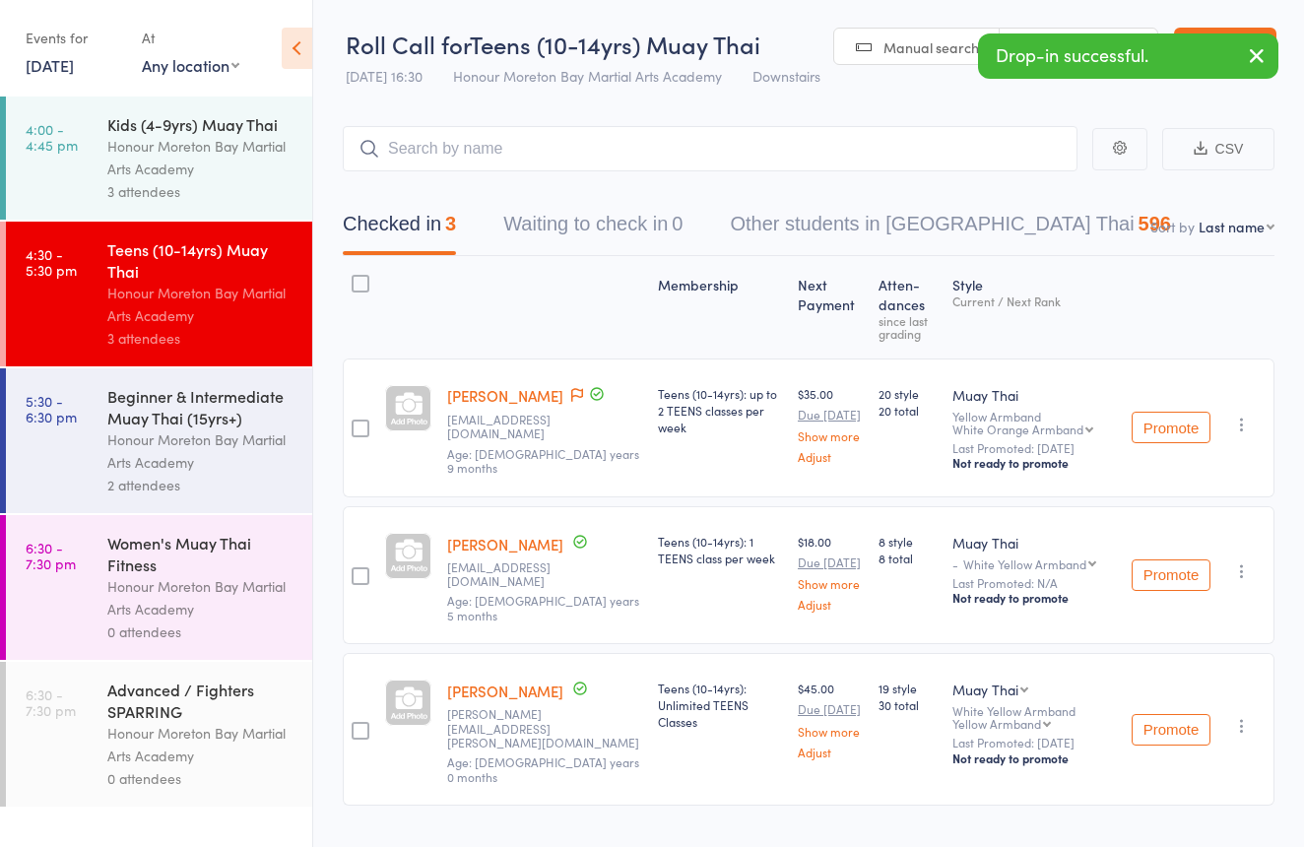
click at [1105, 32] on link "Scanner input" at bounding box center [1078, 47] width 158 height 37
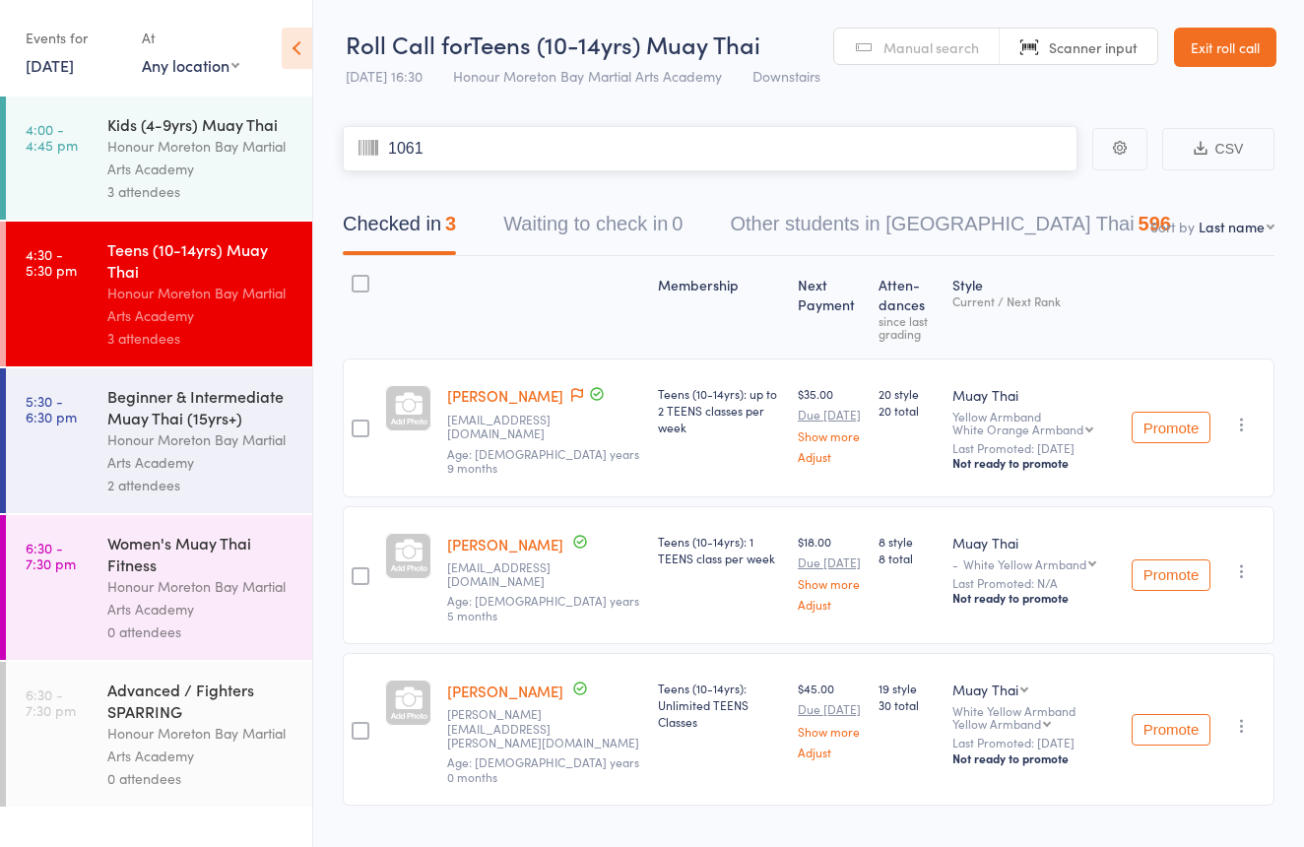
type input "1061"
